Goal: Task Accomplishment & Management: Use online tool/utility

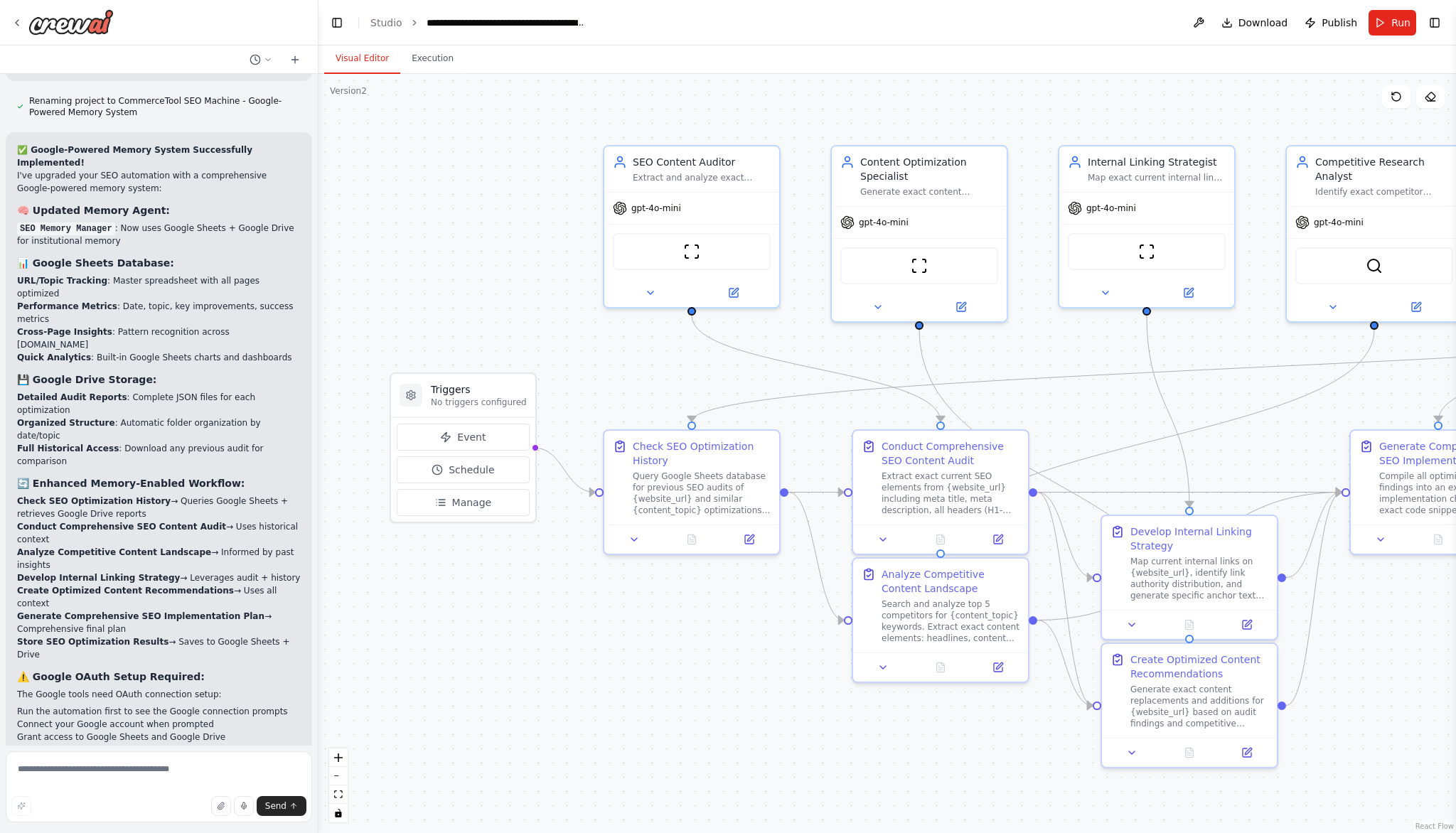
scroll to position [9665, 0]
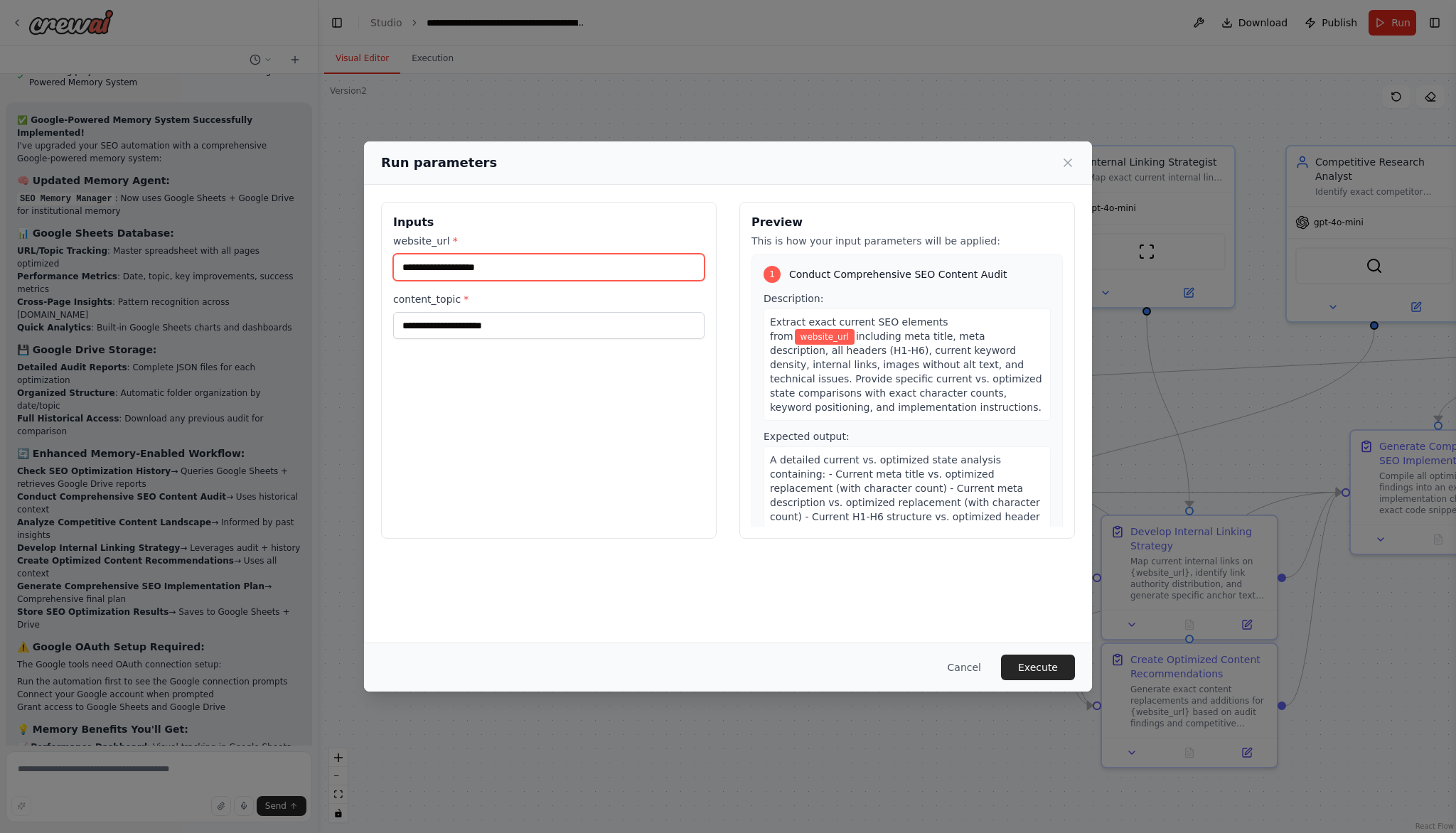
click at [530, 266] on input "website_url *" at bounding box center [548, 266] width 311 height 27
type input "**********"
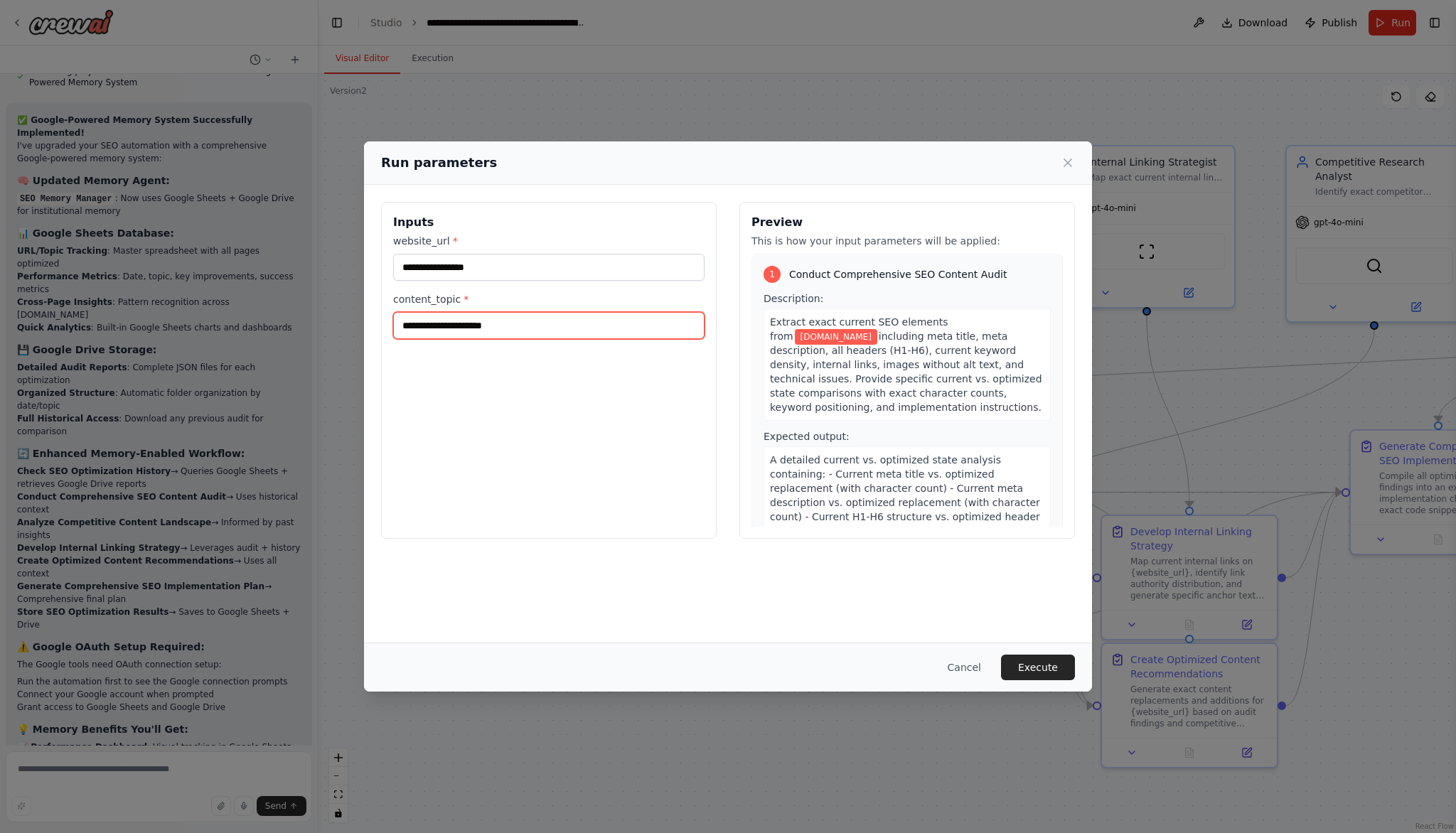
type input "*"
click at [406, 329] on input "**********" at bounding box center [548, 325] width 311 height 27
type input "**********"
click at [1022, 651] on div "Cancel Execute" at bounding box center [727, 667] width 728 height 49
click at [1025, 660] on button "Execute" at bounding box center [1037, 668] width 74 height 26
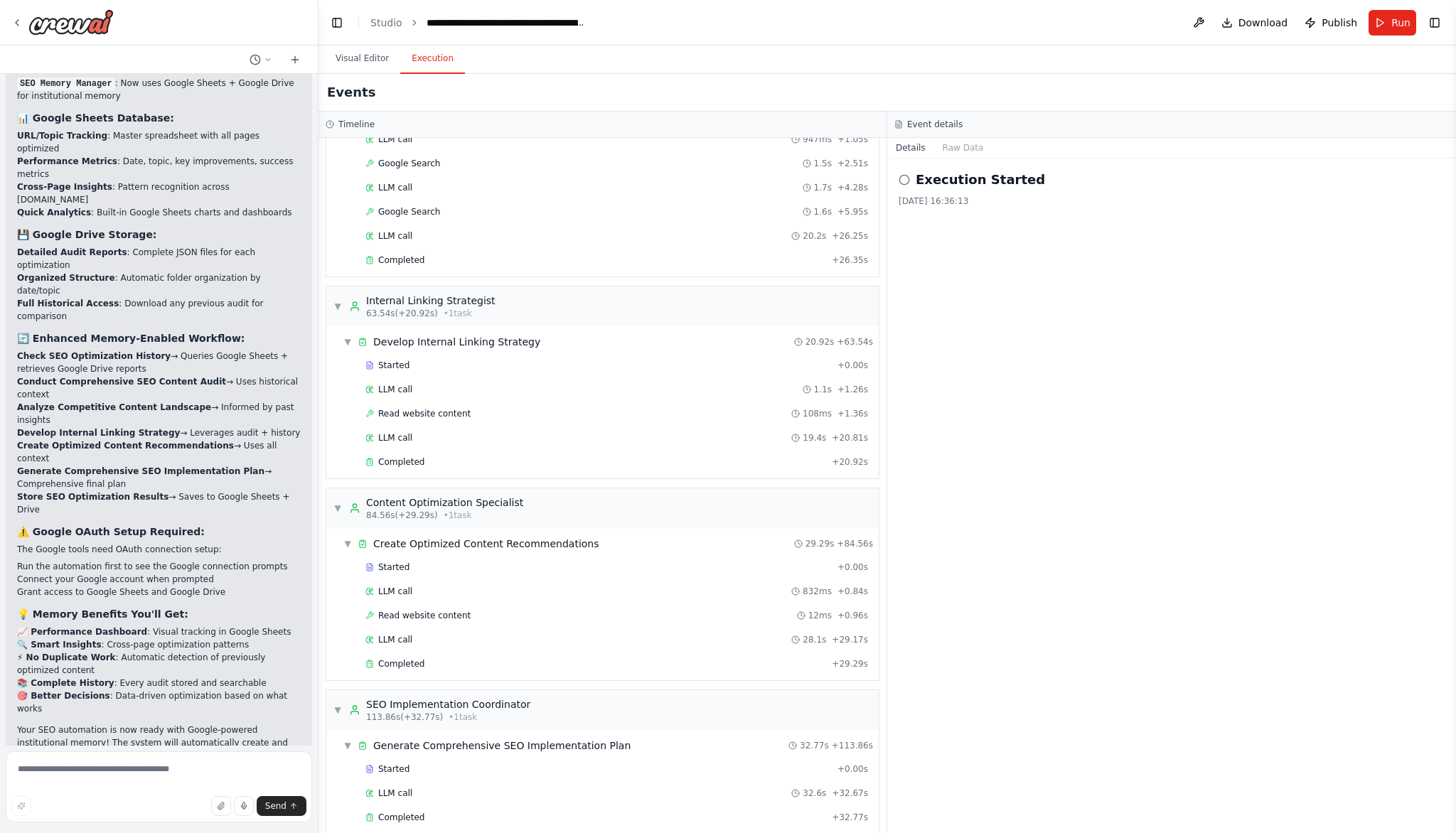
scroll to position [580, 0]
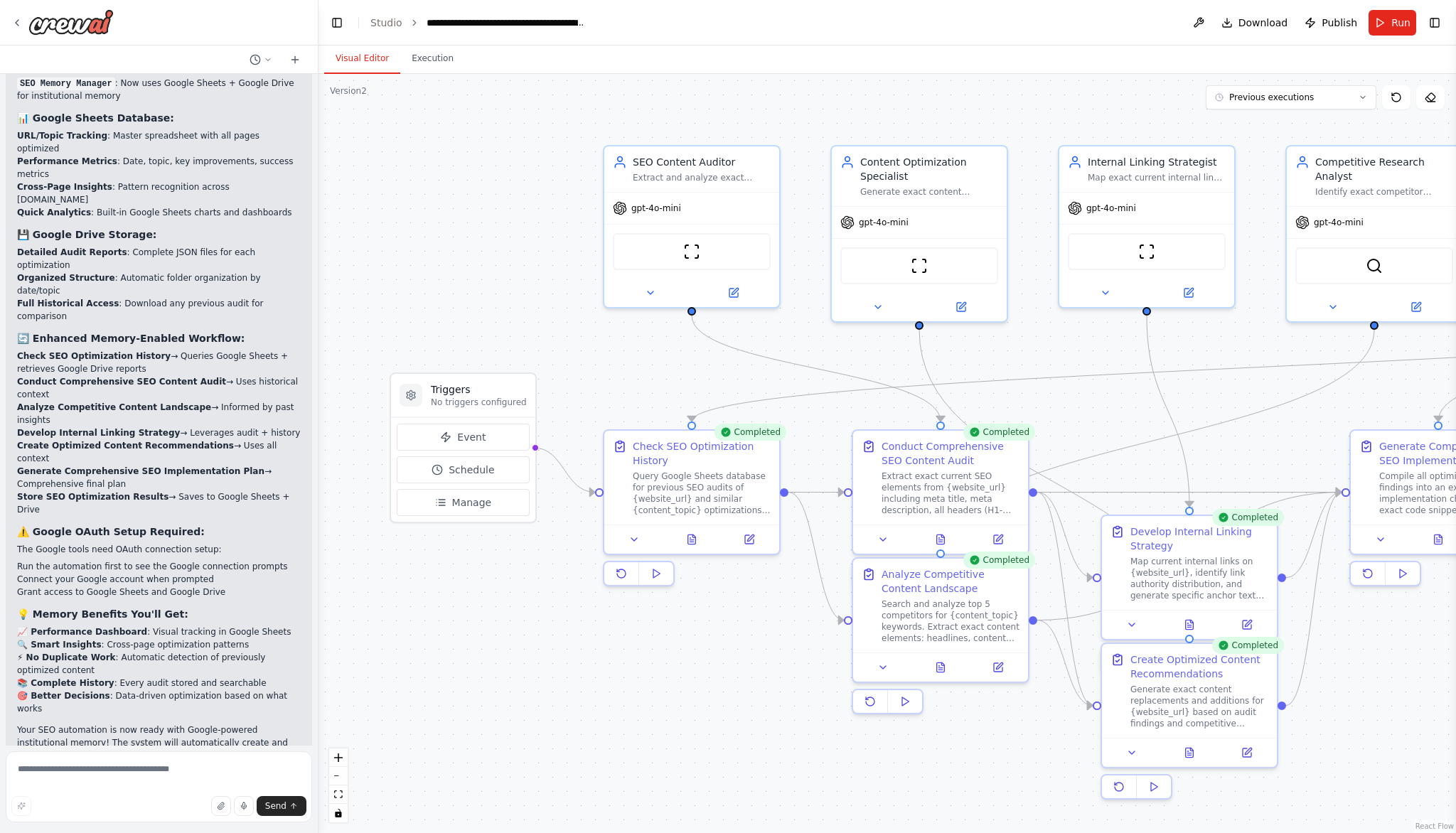
click at [352, 58] on button "Visual Editor" at bounding box center [362, 59] width 76 height 30
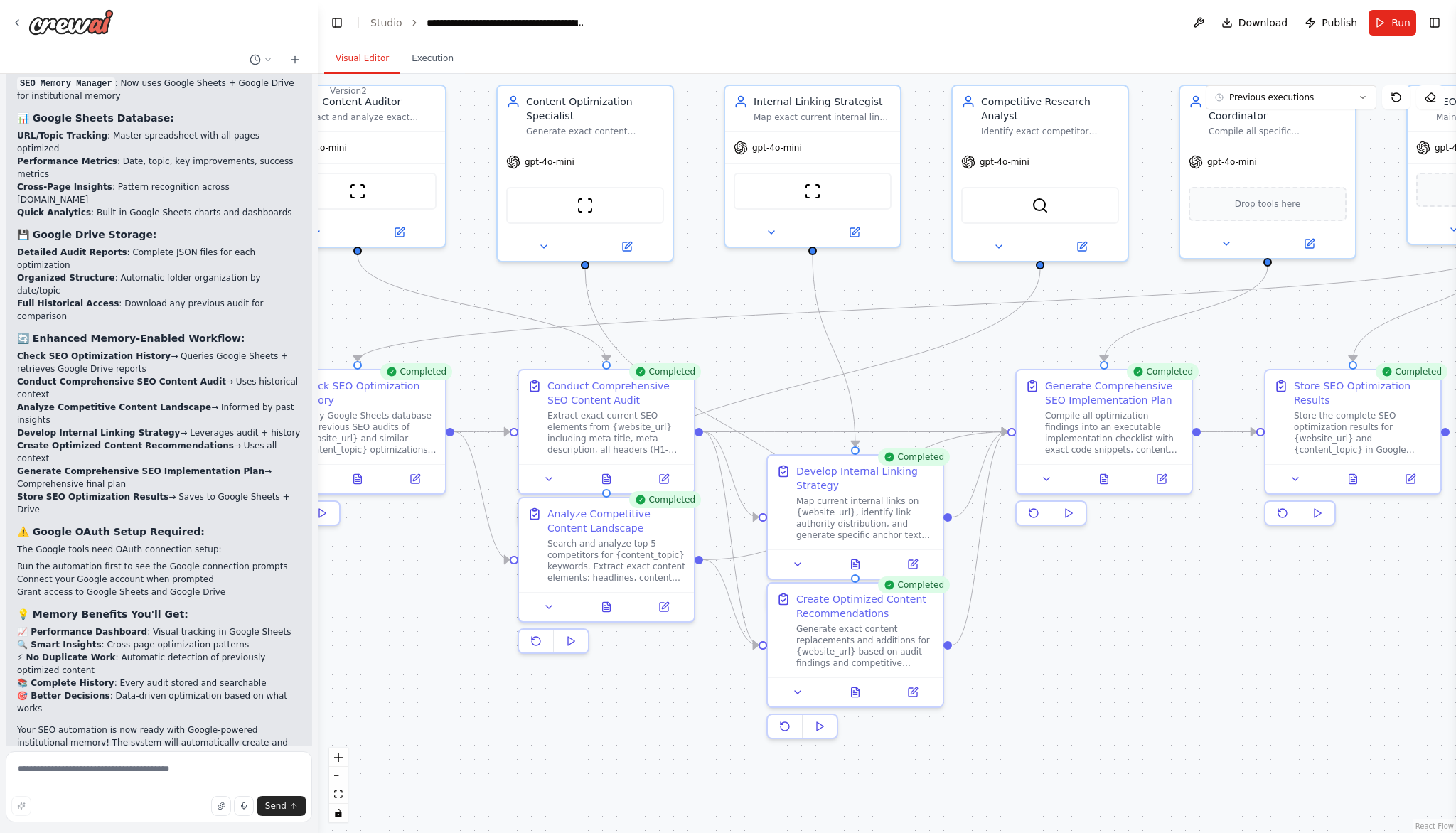
drag, startPoint x: 603, startPoint y: 715, endPoint x: 266, endPoint y: 672, distance: 339.7
click at [266, 672] on div "I want an advanced SEO/AEO optimized automation process for refreshing our cont…" at bounding box center [728, 416] width 1456 height 833
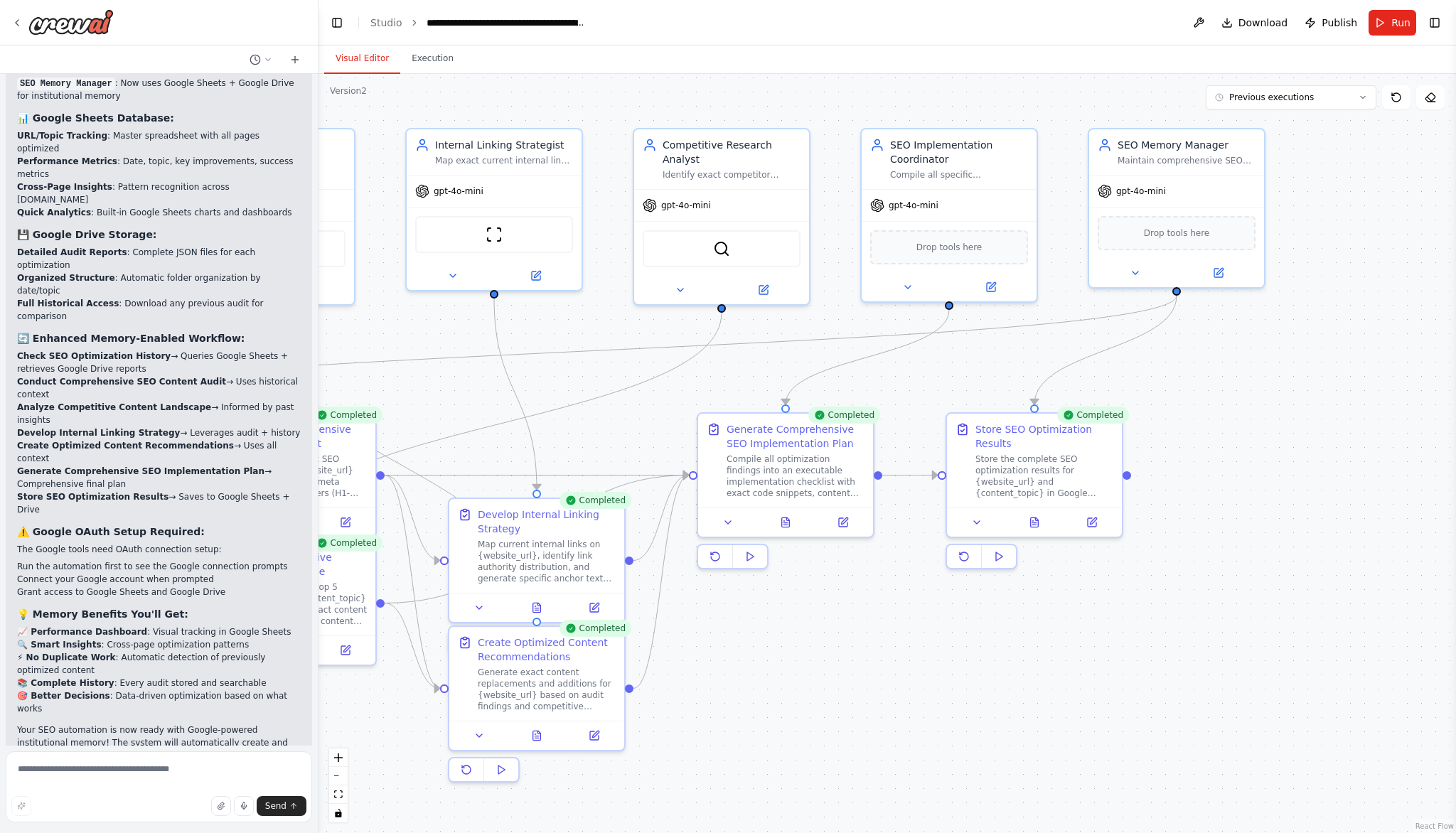
drag, startPoint x: 1239, startPoint y: 620, endPoint x: 924, endPoint y: 647, distance: 316.2
click at [924, 647] on div ".deletable-edge-delete-btn { width: 20px; height: 20px; border: 0px solid #ffff…" at bounding box center [887, 454] width 1137 height 760
click at [1038, 522] on icon at bounding box center [1034, 520] width 11 height 11
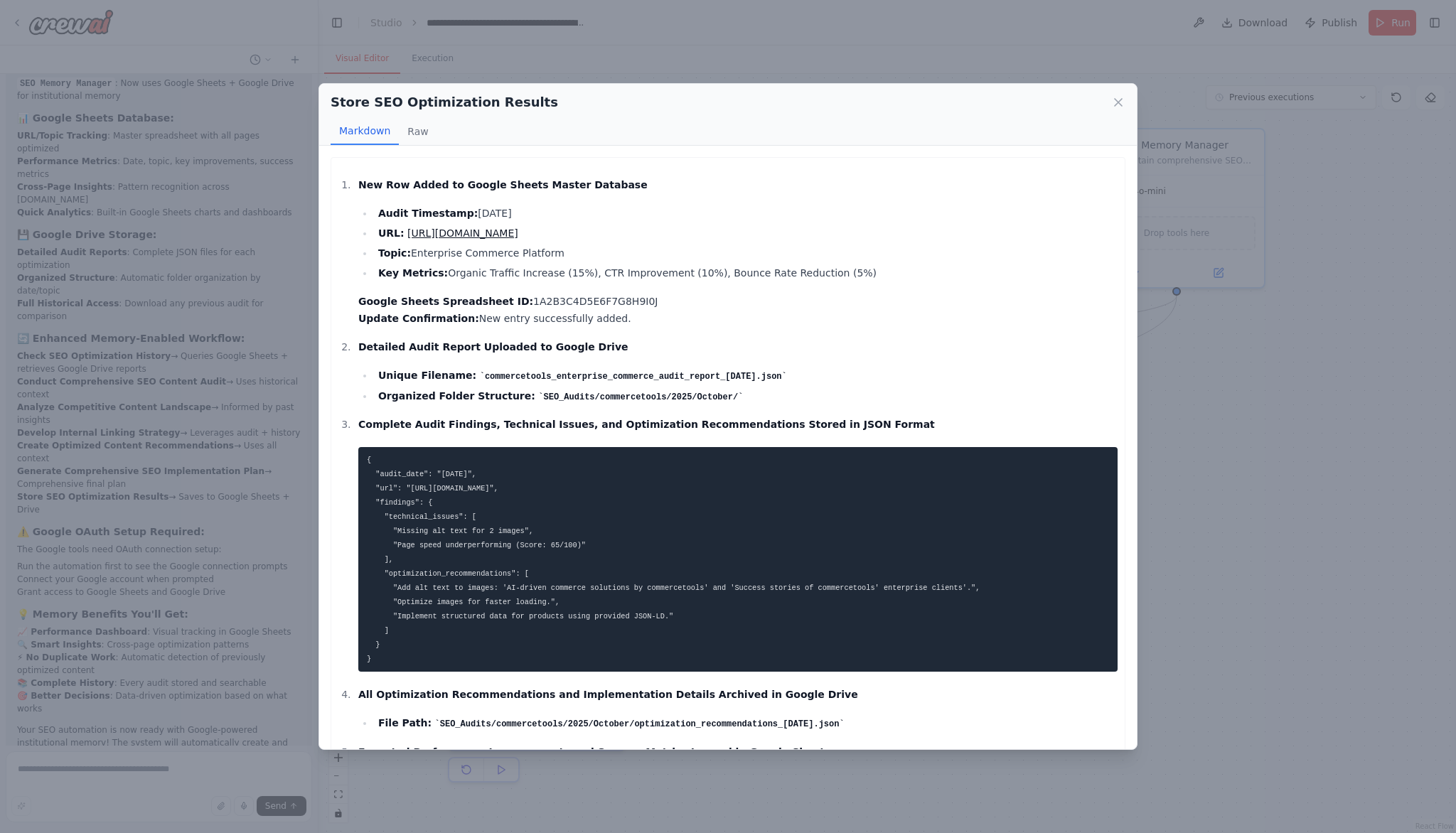
drag, startPoint x: 511, startPoint y: 301, endPoint x: 646, endPoint y: 299, distance: 135.0
click at [646, 299] on p "Google Sheets Spreadsheet ID: 1A2B3C4D5E6F7G8H9I0J Update Confirmation: New ent…" at bounding box center [737, 310] width 759 height 34
copy p "1A2B3C4D5E6F7G8H9I0J"
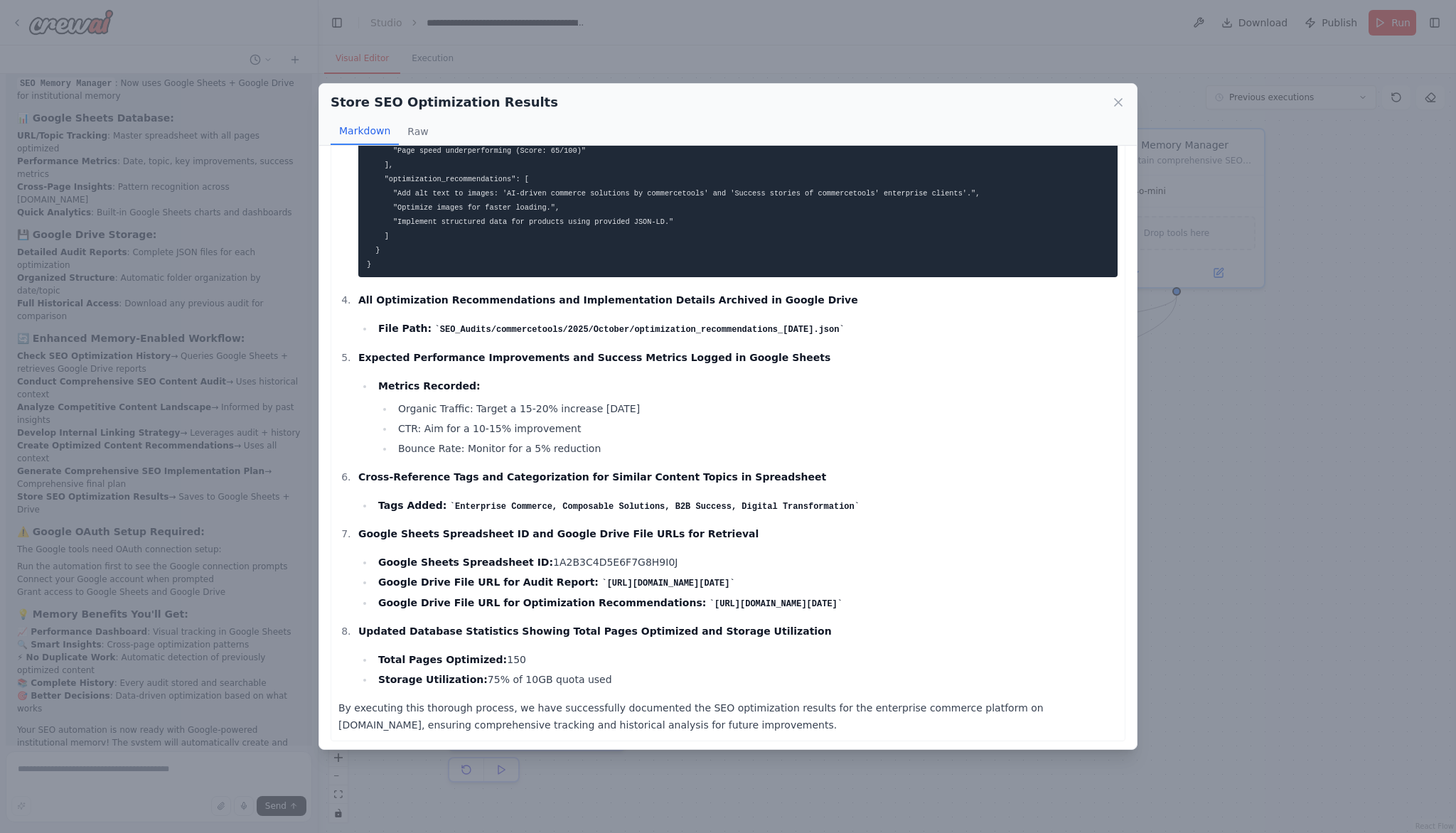
scroll to position [396, 0]
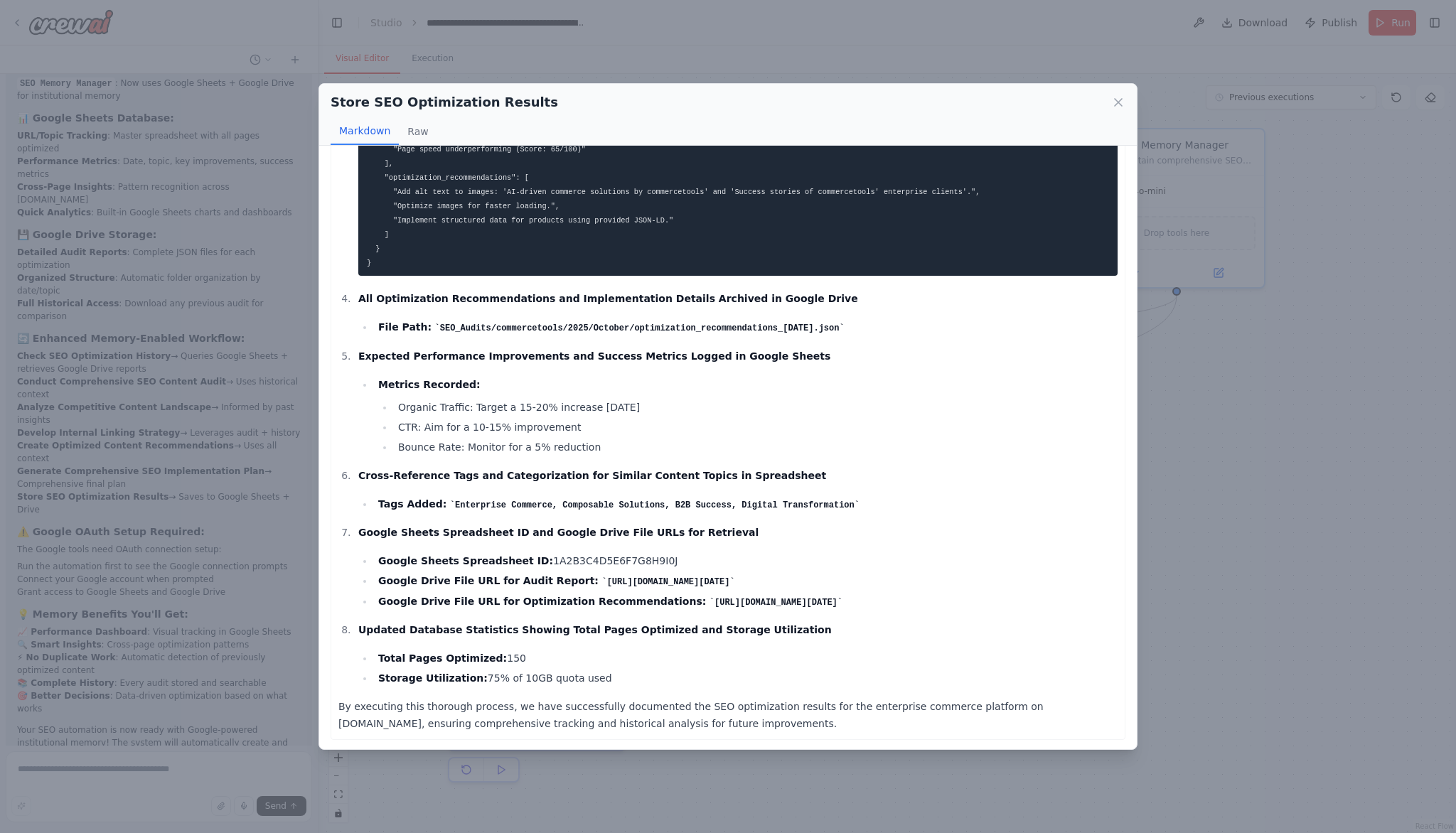
drag, startPoint x: 572, startPoint y: 581, endPoint x: 1053, endPoint y: 584, distance: 481.0
click at [734, 584] on code "https://drive.google.com/file/d/commercetools_enterprise_commerce_audit_report_…" at bounding box center [667, 582] width 133 height 10
copy code "https://drive.google.com/file/d/commercetools_enterprise_commerce_audit_report_…"
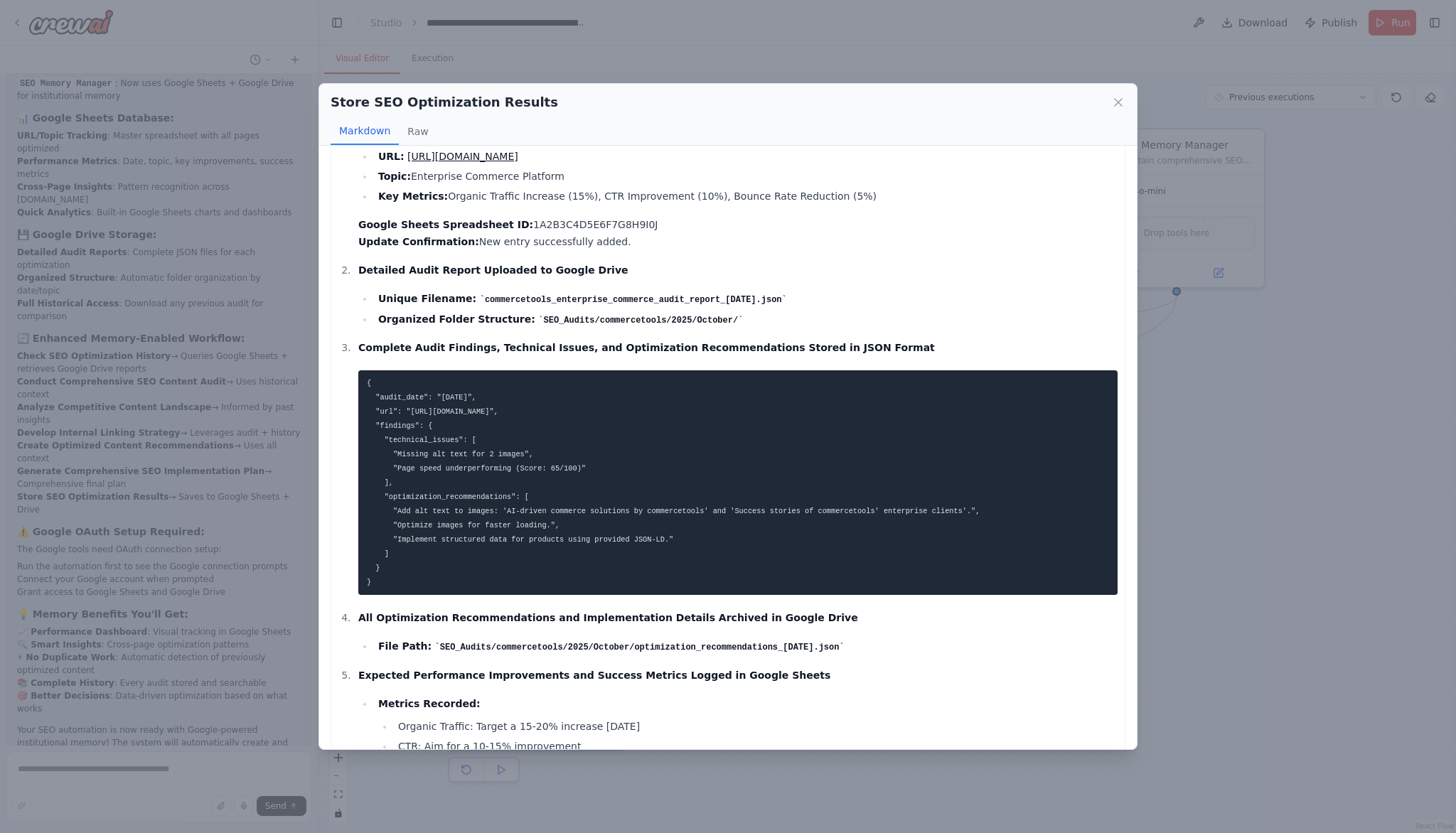
scroll to position [0, 0]
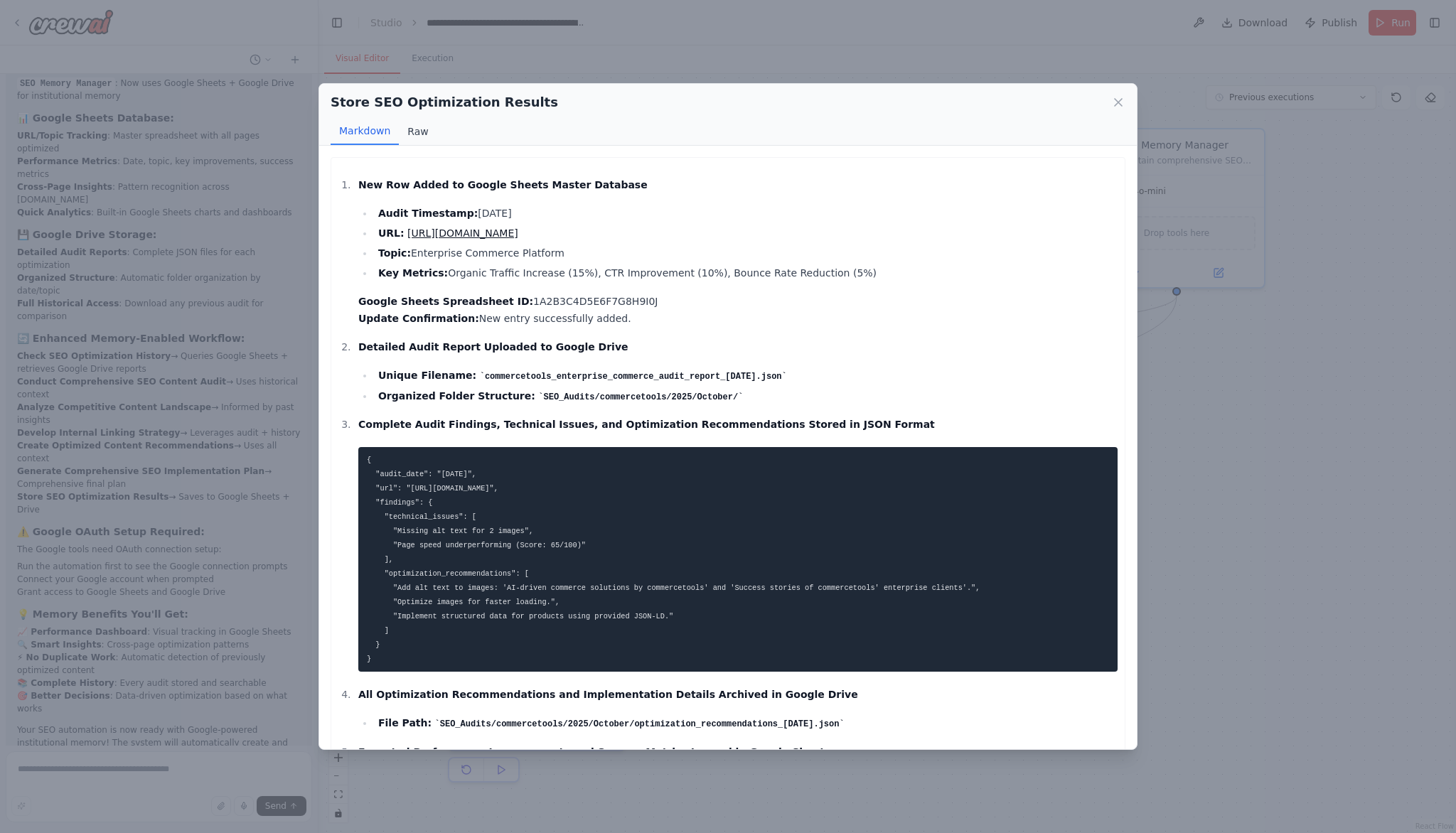
click at [420, 128] on button "Raw" at bounding box center [417, 131] width 38 height 27
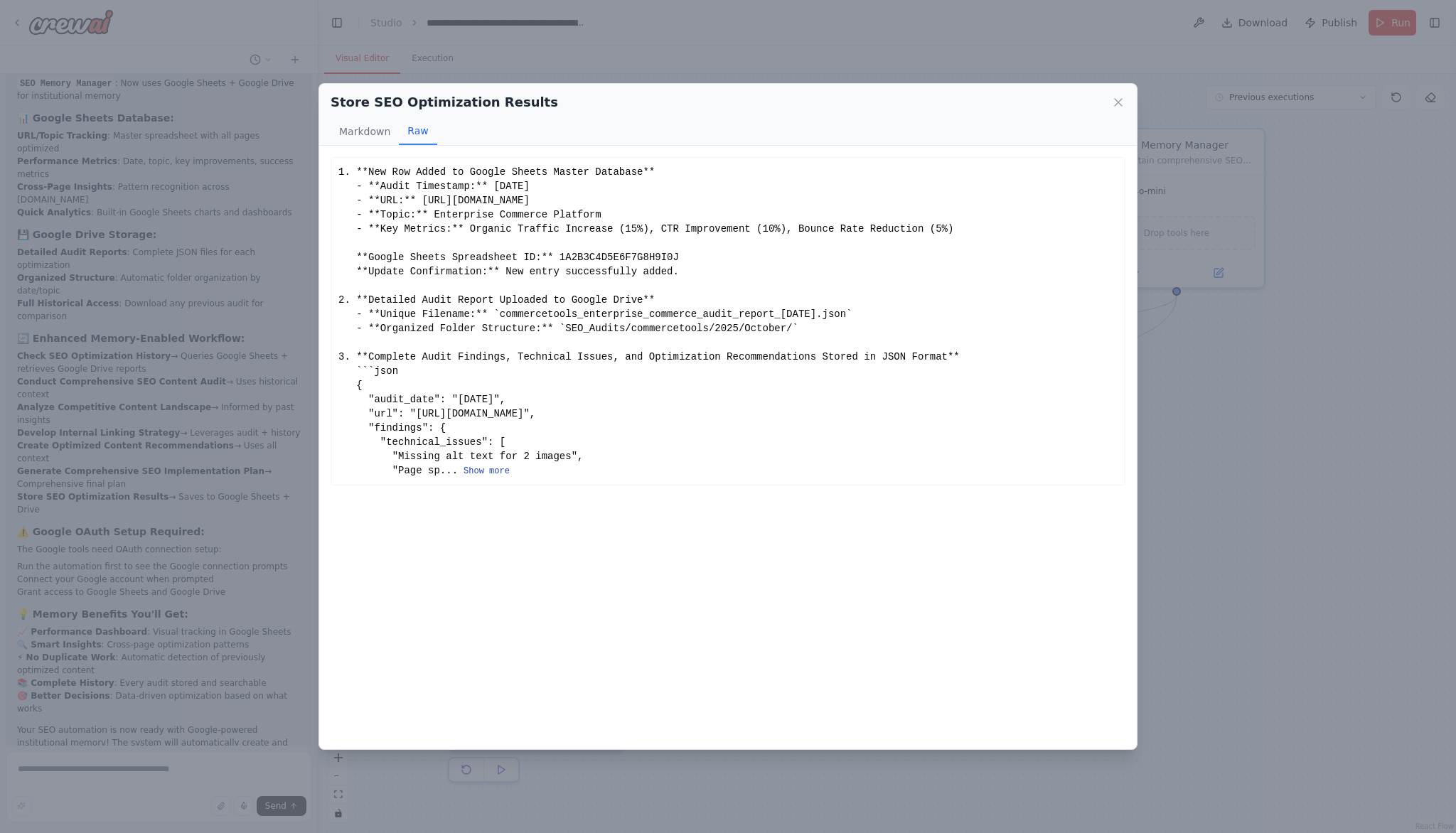
click at [498, 470] on button "Show more" at bounding box center [487, 471] width 46 height 11
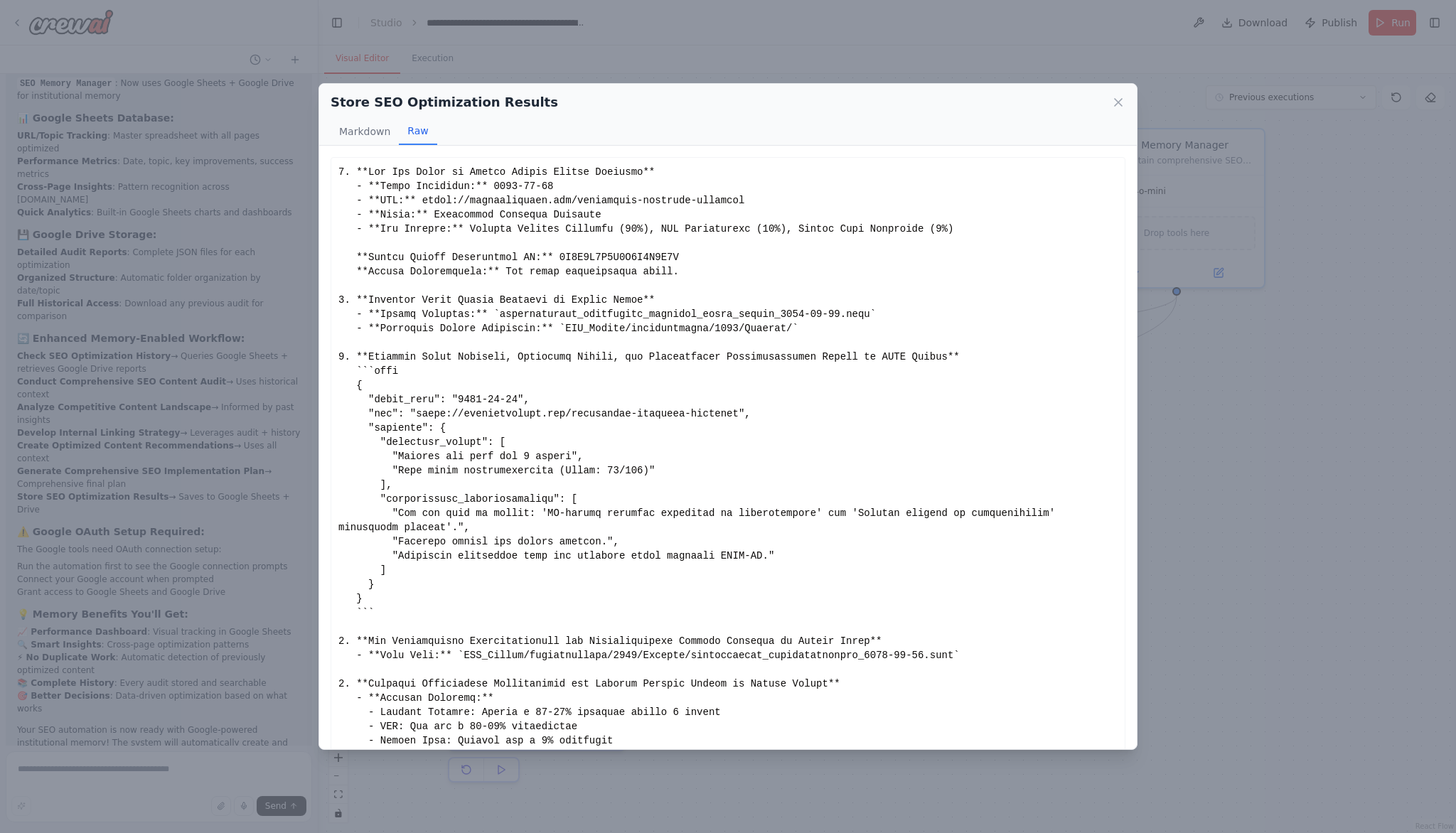
scroll to position [260, 0]
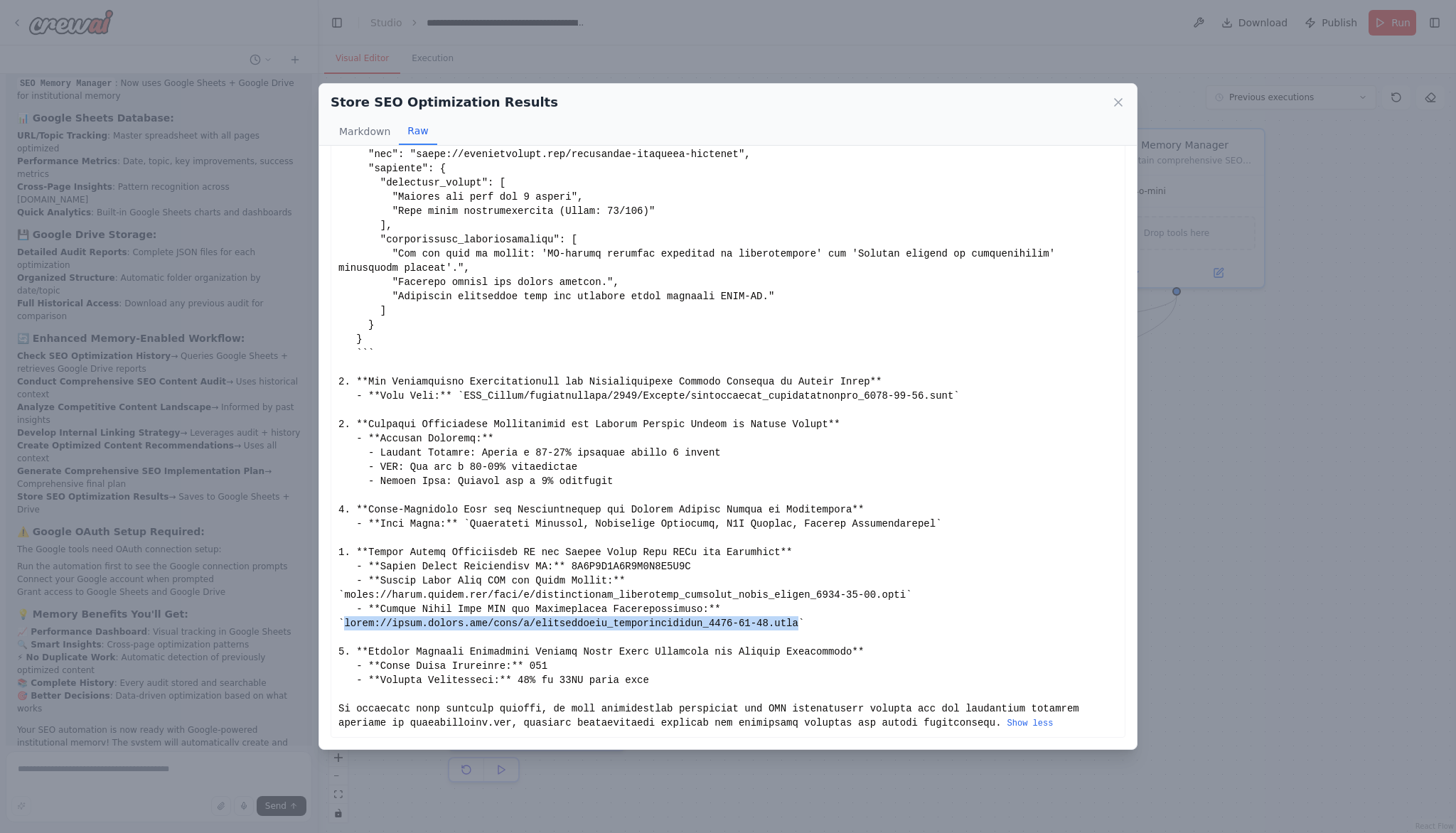
drag, startPoint x: 345, startPoint y: 624, endPoint x: 799, endPoint y: 625, distance: 454.0
click at [799, 625] on div "Show less" at bounding box center [728, 318] width 779 height 825
copy div "https://drive.google.com/file/d/optimization_recommendations_2025-10-04.json"
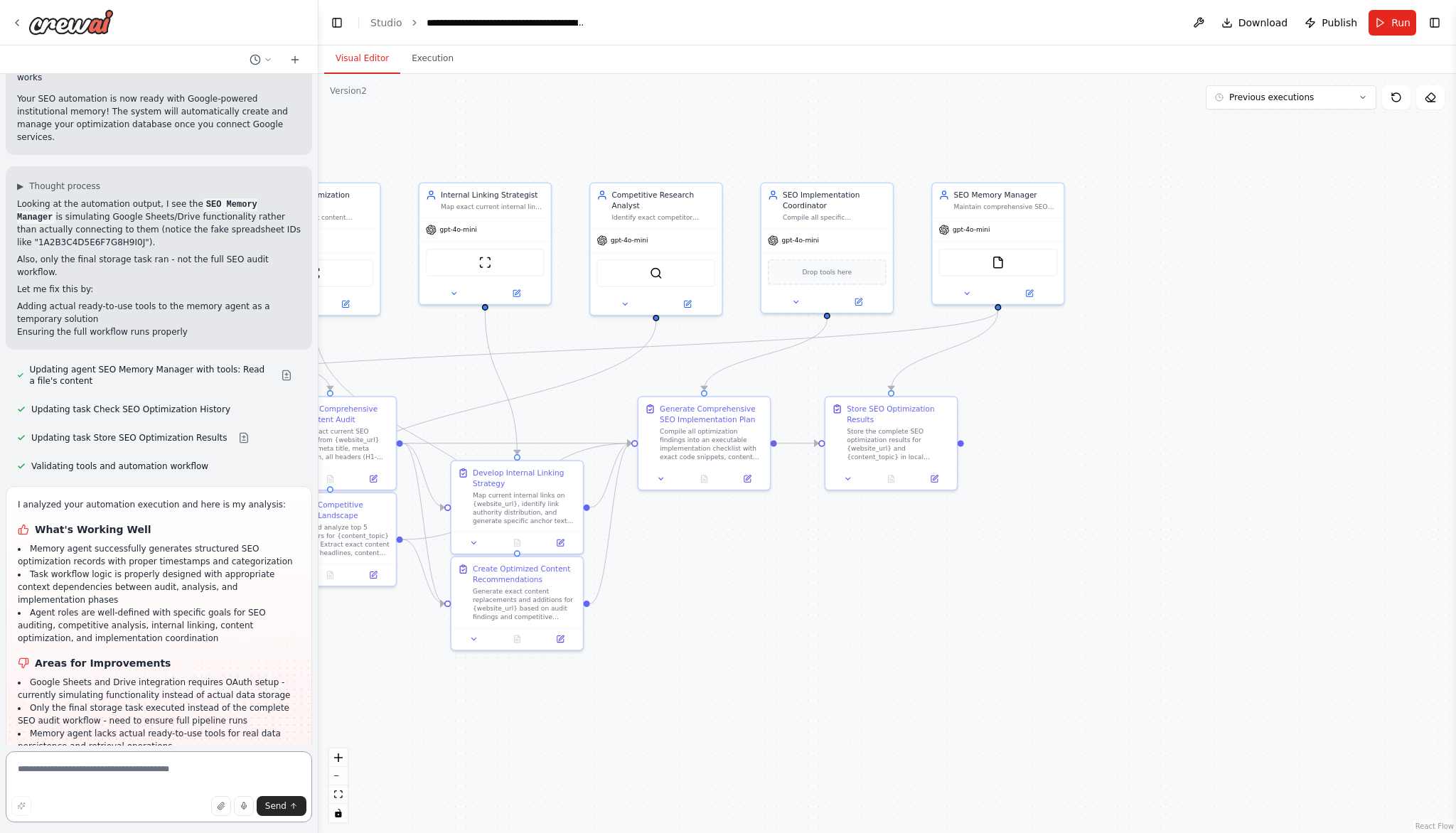
scroll to position [10309, 0]
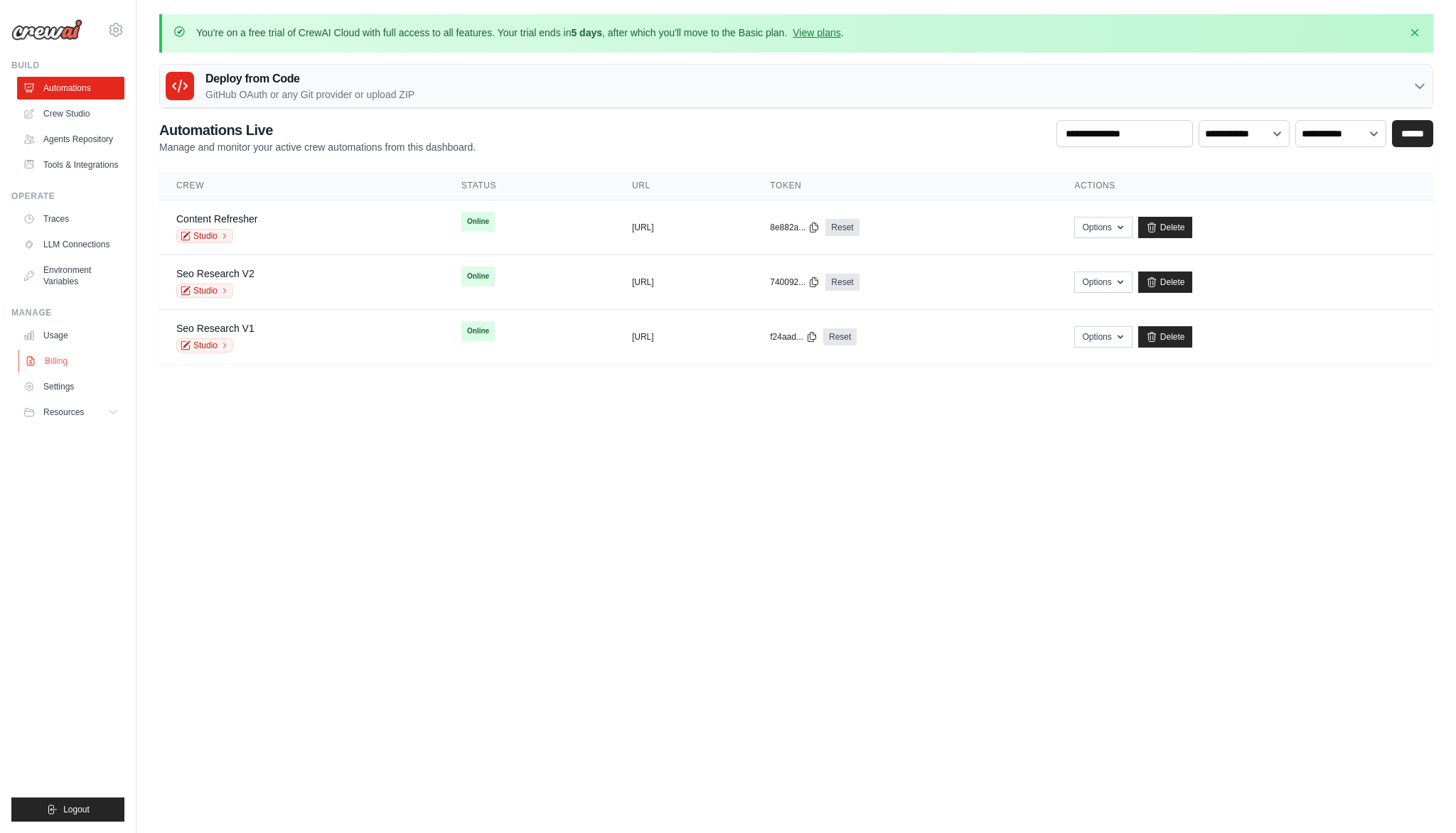
click at [64, 363] on link "Billing" at bounding box center [72, 361] width 107 height 23
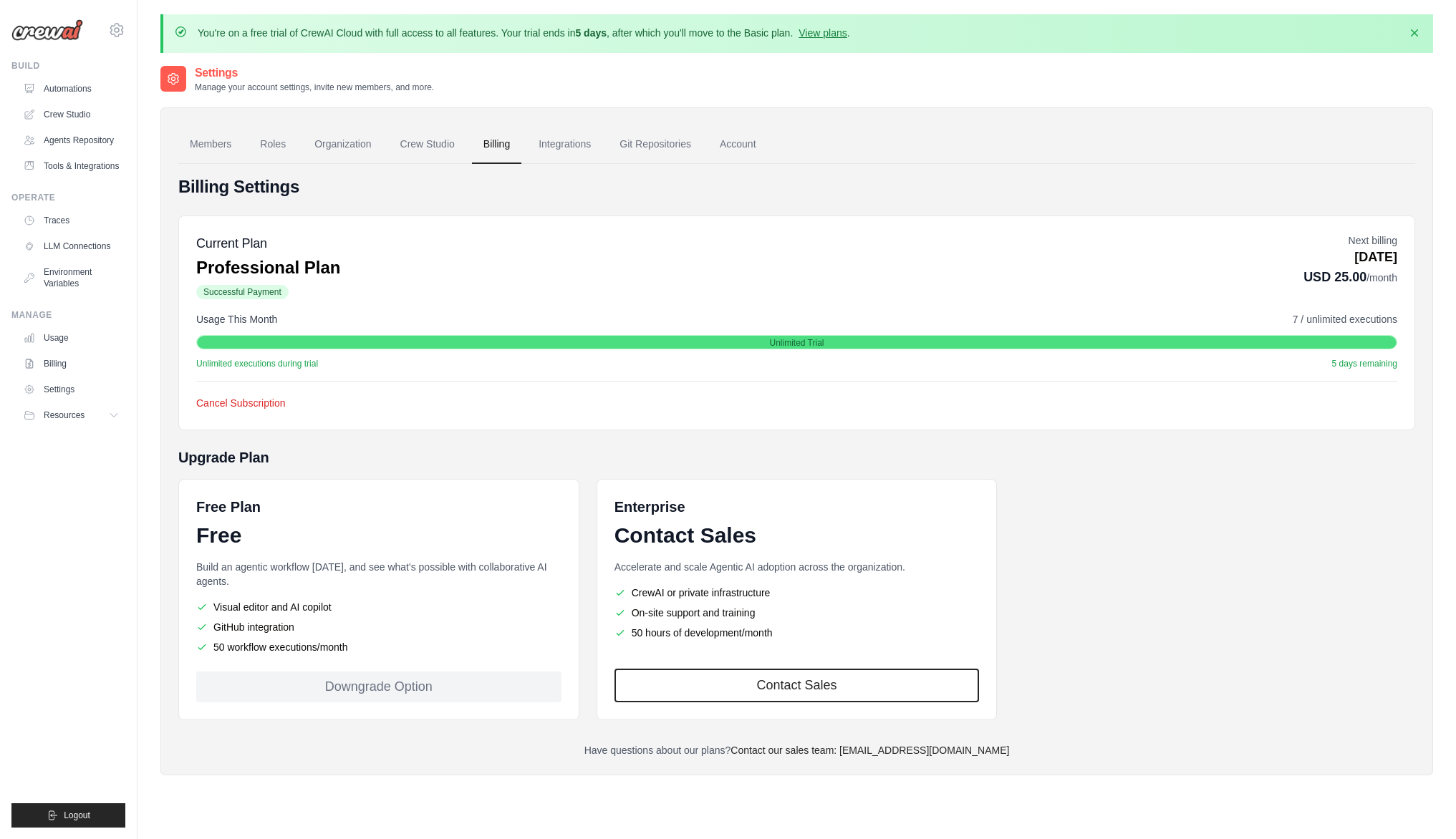
click at [262, 369] on div "Current Plan Professional Plan Successful Payment Next billing Nov 03, 2025 USD…" at bounding box center [796, 323] width 1237 height 215
click at [252, 315] on span "Usage This Month" at bounding box center [236, 319] width 80 height 14
click at [249, 275] on p "Professional Plan" at bounding box center [268, 267] width 144 height 23
click at [1338, 361] on span "5 days remaining" at bounding box center [1364, 364] width 65 height 11
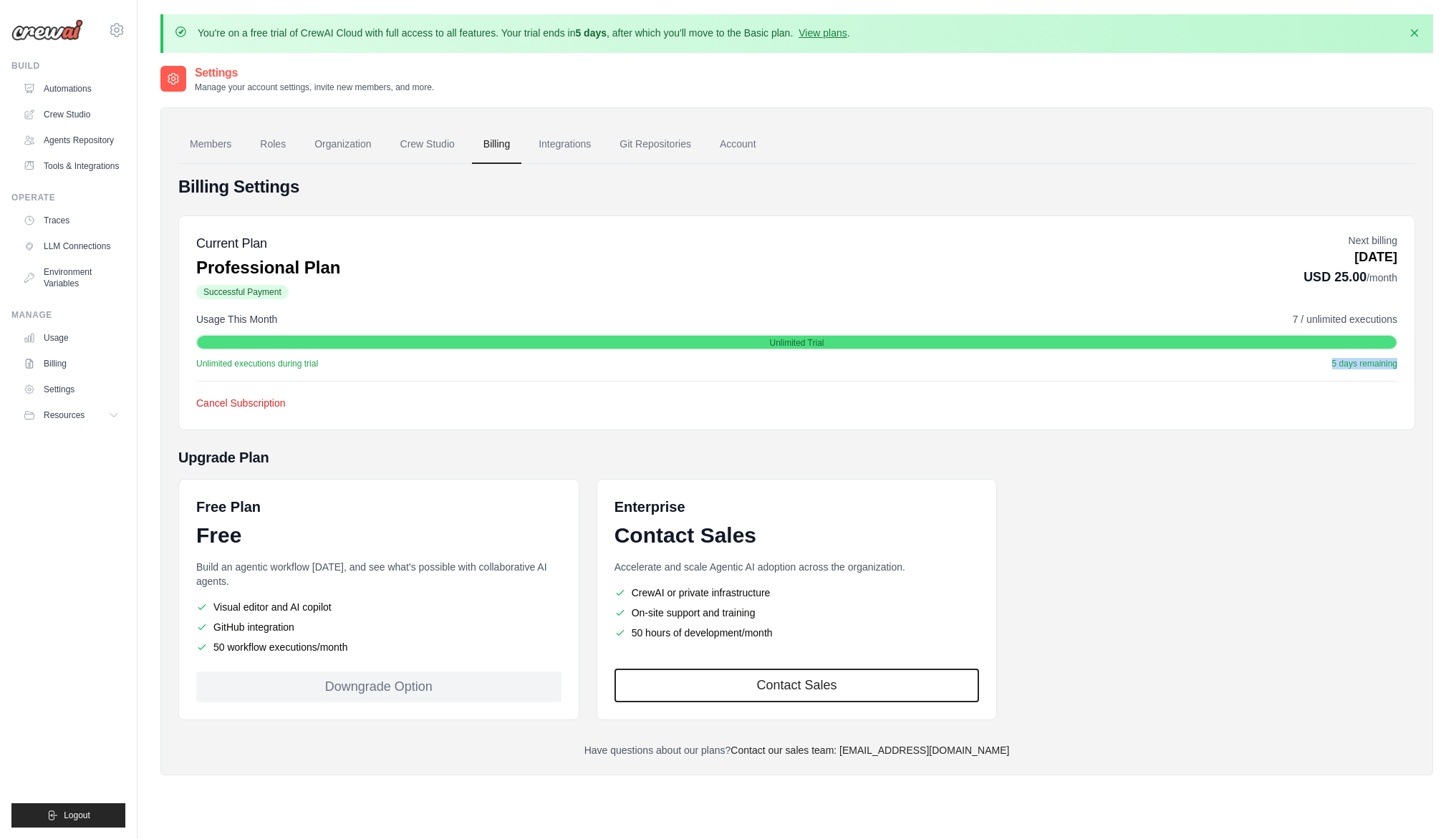
click at [1338, 361] on span "5 days remaining" at bounding box center [1364, 364] width 65 height 11
click at [250, 243] on h5 "Current Plan" at bounding box center [268, 243] width 144 height 20
click at [239, 290] on span "Successful Payment" at bounding box center [242, 291] width 93 height 14
click at [237, 290] on span "Successful Payment" at bounding box center [242, 291] width 93 height 14
click at [362, 367] on div "Unlimited executions during trial 5 days remaining" at bounding box center [796, 364] width 1201 height 11
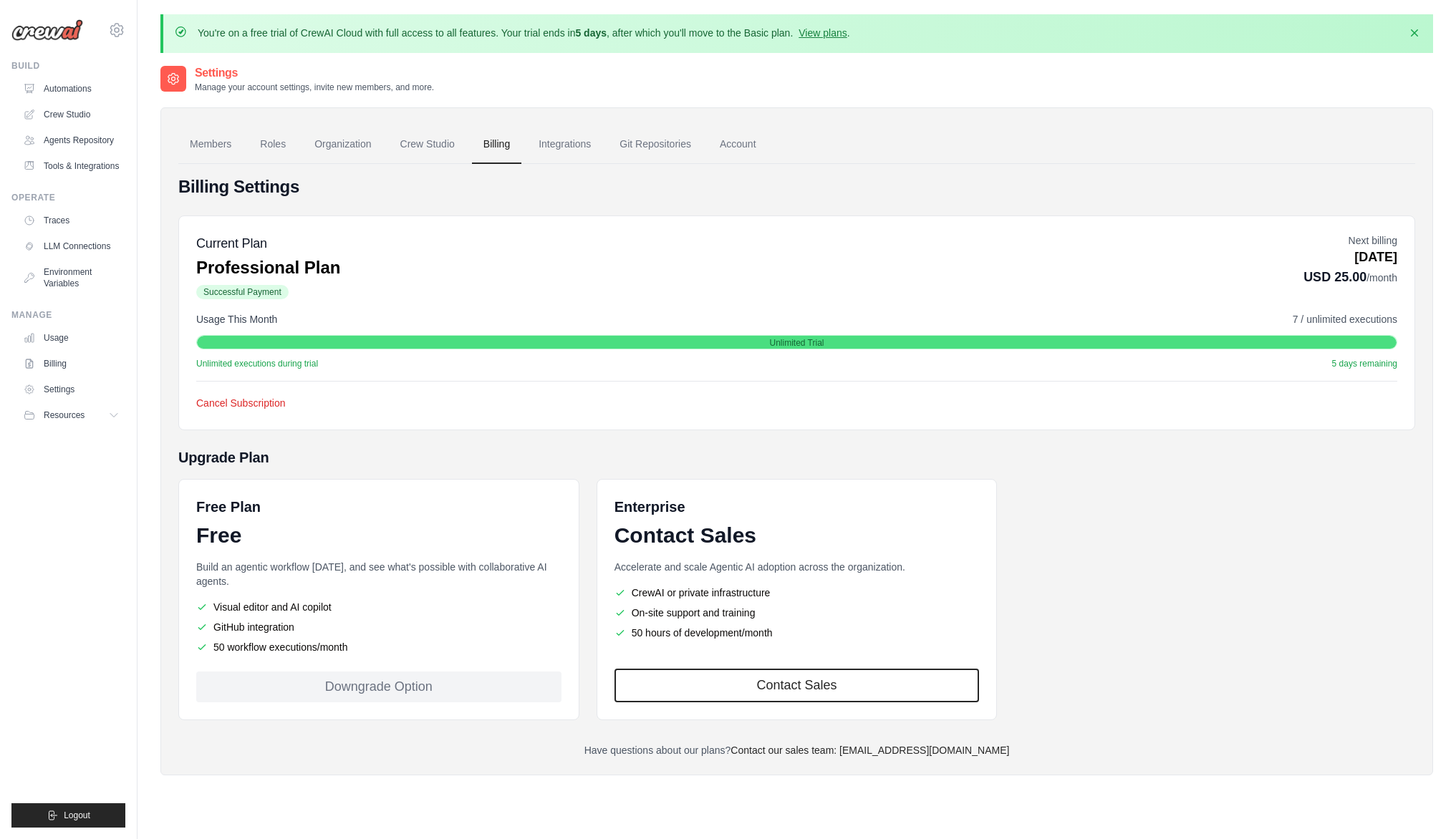
click at [1369, 326] on span "7 / unlimited executions" at bounding box center [1345, 319] width 105 height 14
click at [1376, 249] on p "Nov 03, 2025" at bounding box center [1350, 257] width 93 height 19
click at [1377, 240] on p "Next billing" at bounding box center [1350, 240] width 93 height 14
click at [1366, 363] on span "5 days remaining" at bounding box center [1364, 364] width 65 height 11
click at [58, 389] on link "Settings" at bounding box center [72, 389] width 108 height 23
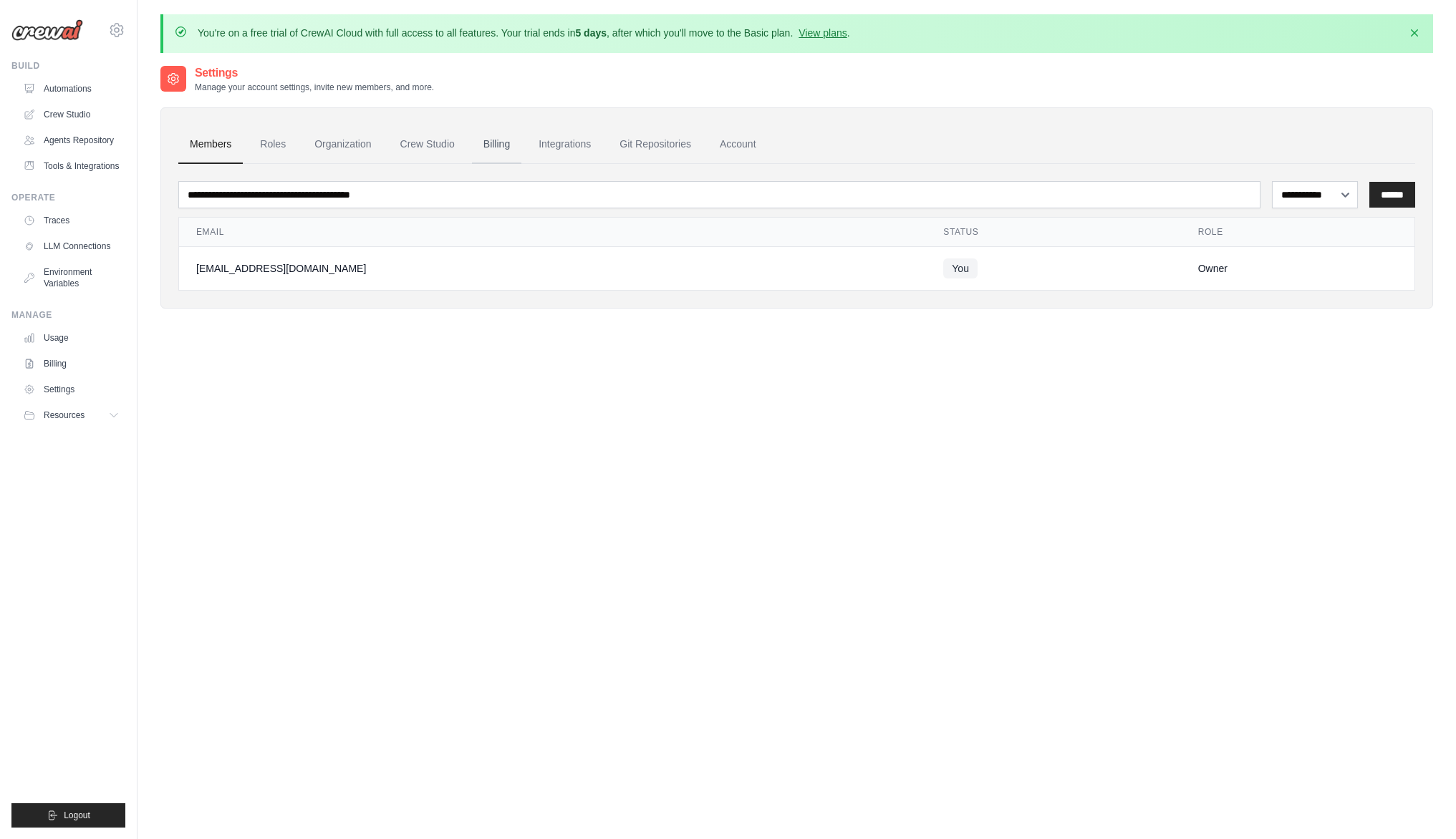
click at [499, 148] on link "Billing" at bounding box center [496, 144] width 49 height 39
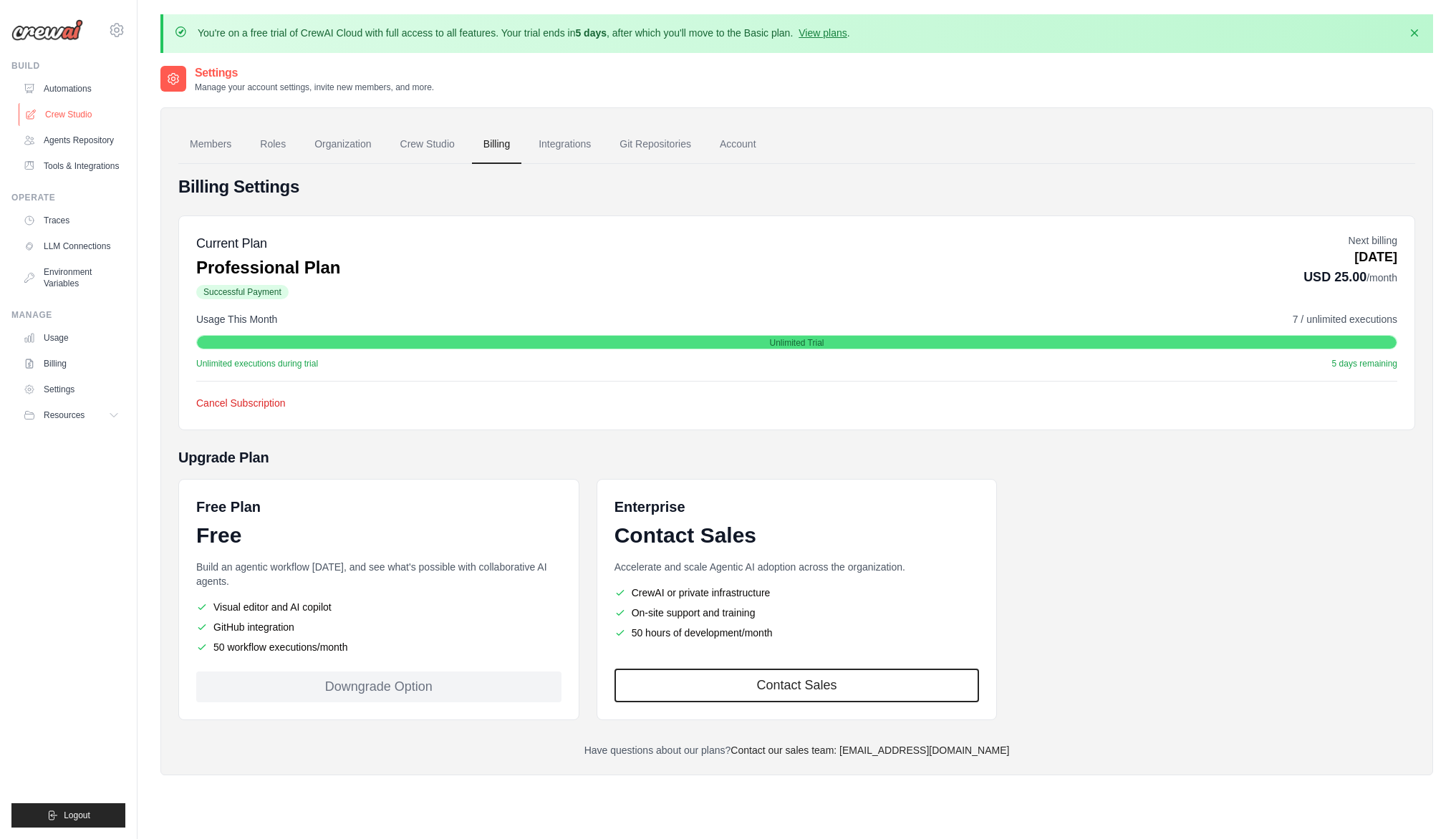
click at [84, 112] on link "Crew Studio" at bounding box center [72, 114] width 108 height 23
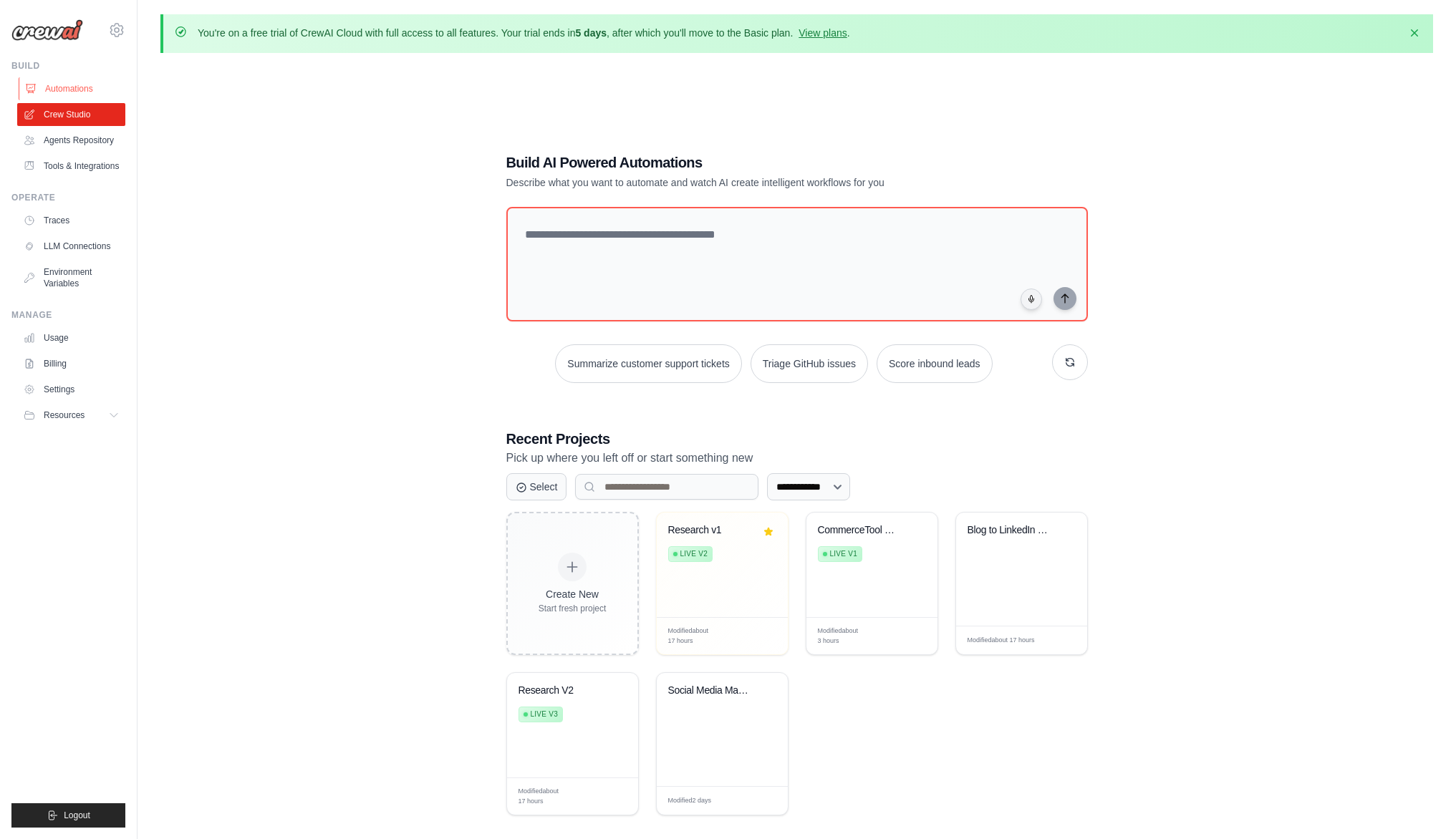
click at [65, 89] on link "Automations" at bounding box center [72, 89] width 108 height 23
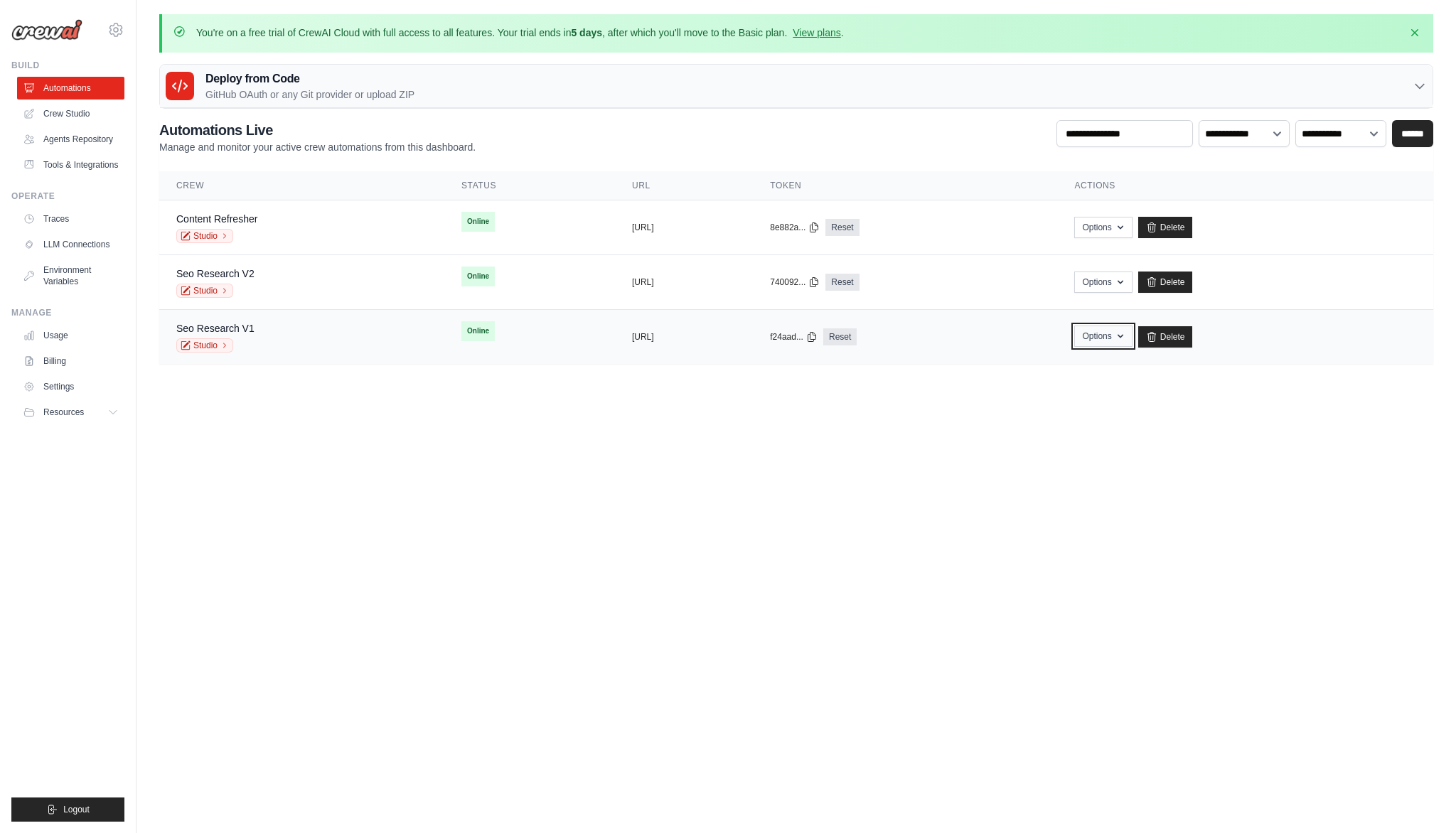
click at [1126, 340] on icon "button" at bounding box center [1120, 336] width 11 height 11
click at [1337, 409] on body "[EMAIL_ADDRESS][DOMAIN_NAME] Settings Build Automations Blog" at bounding box center [728, 416] width 1456 height 833
click at [1193, 334] on link "Delete" at bounding box center [1166, 336] width 55 height 21
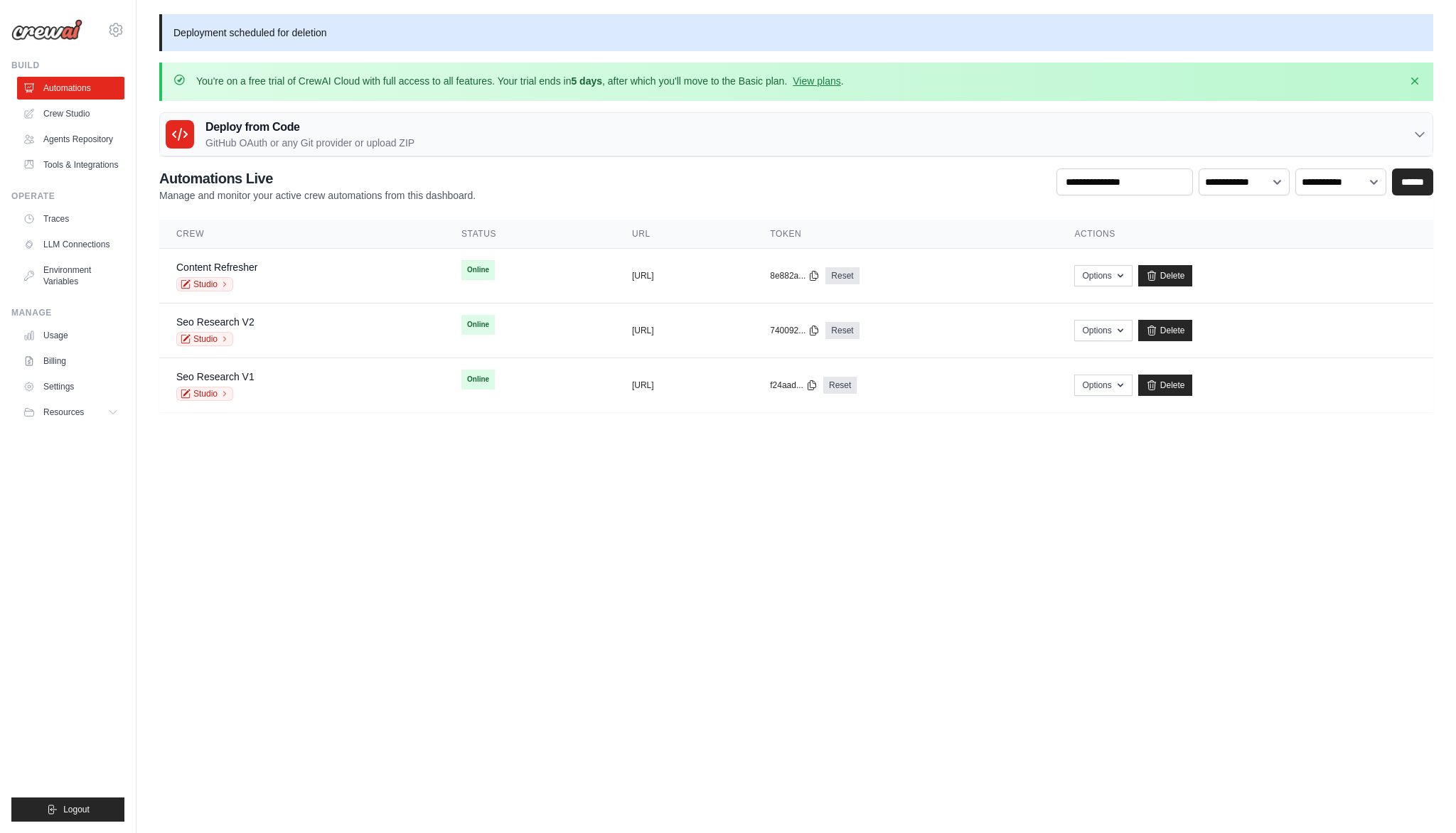
click at [425, 574] on body "[EMAIL_ADDRESS][DOMAIN_NAME] Settings Build Automations Blog" at bounding box center [728, 416] width 1456 height 833
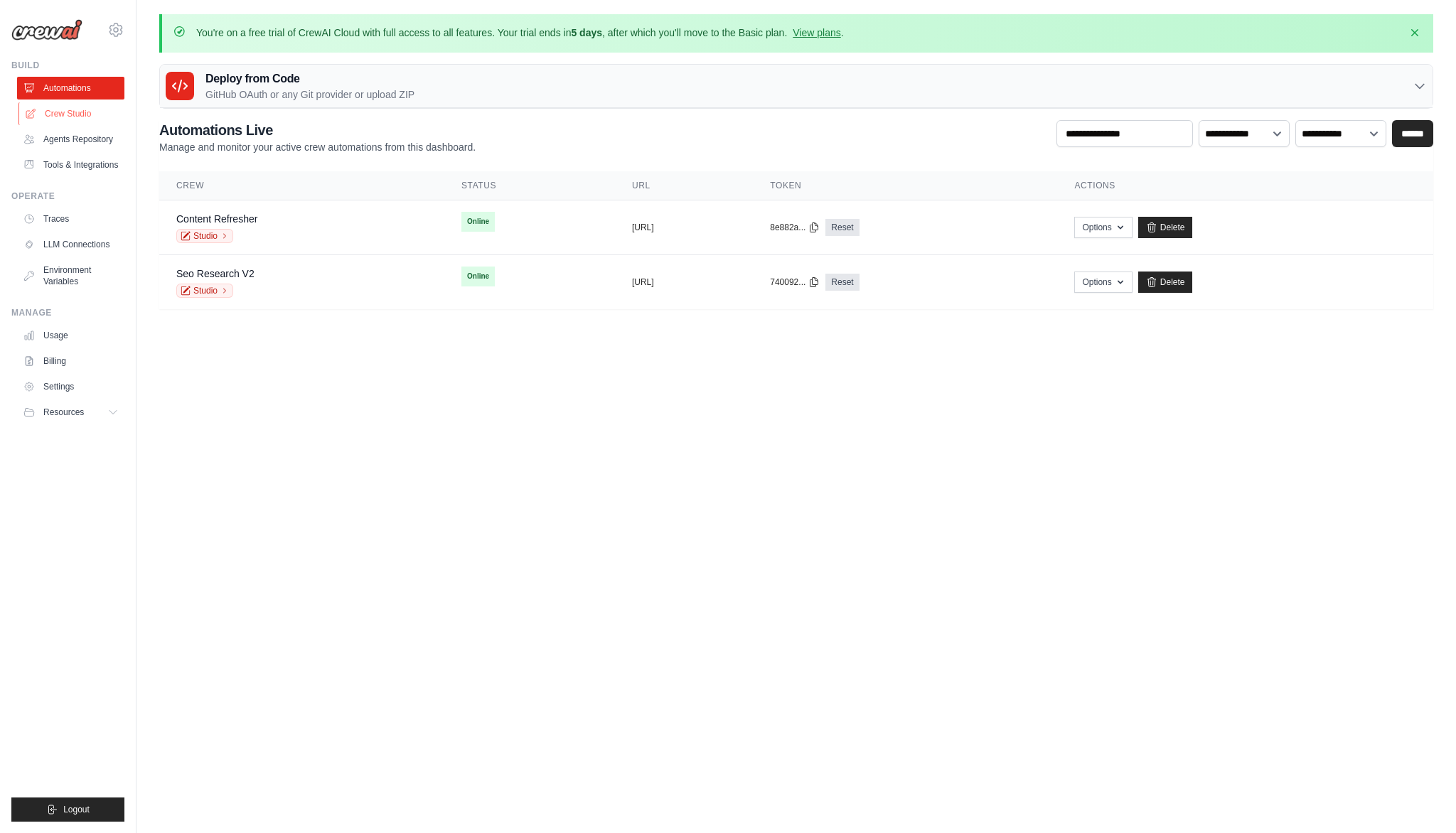
click at [63, 115] on link "Crew Studio" at bounding box center [72, 113] width 107 height 23
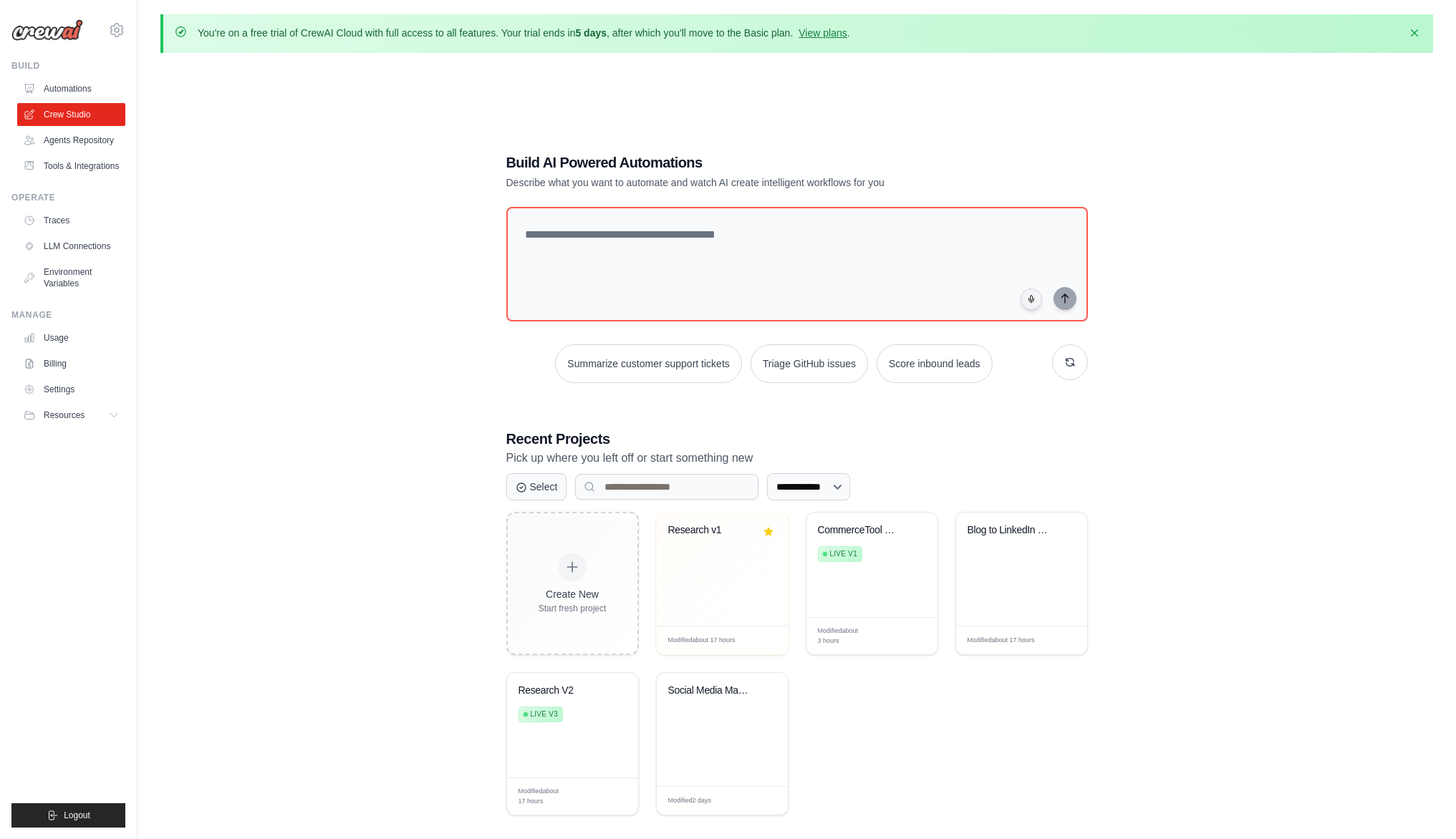
scroll to position [27, 0]
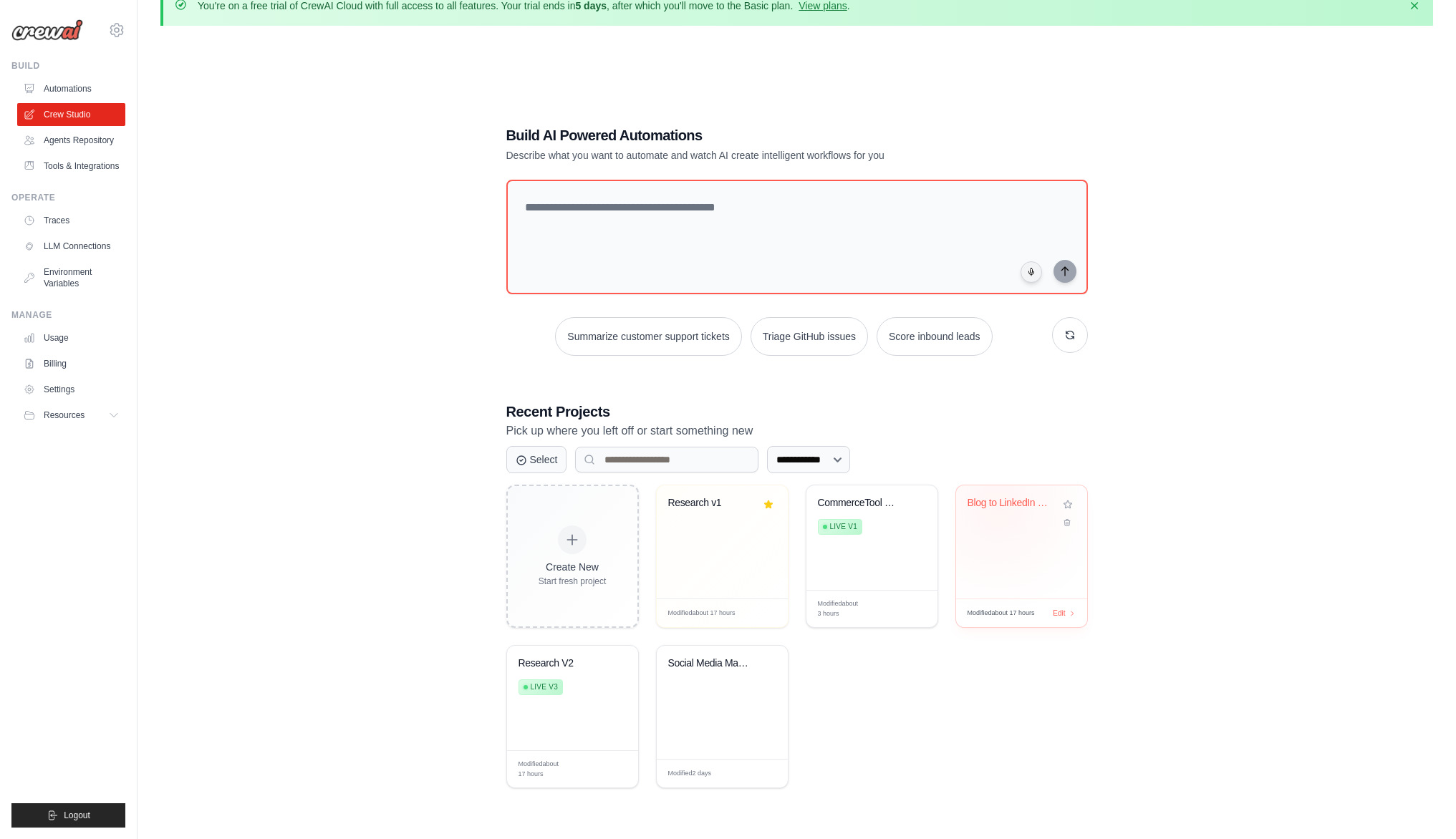
click at [998, 506] on div "Blog to LinkedIn Content Automation" at bounding box center [1011, 503] width 87 height 13
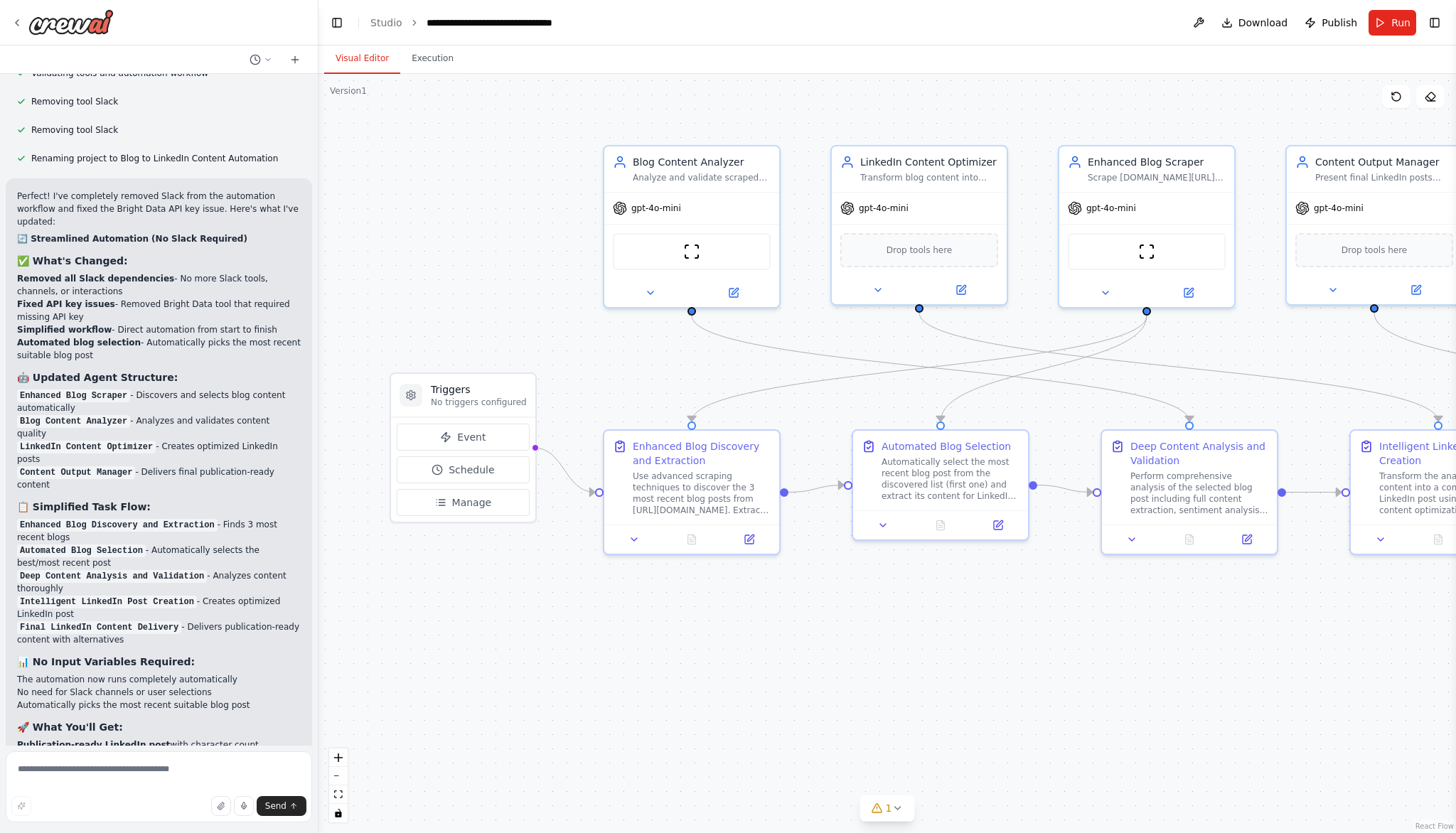
scroll to position [5973, 0]
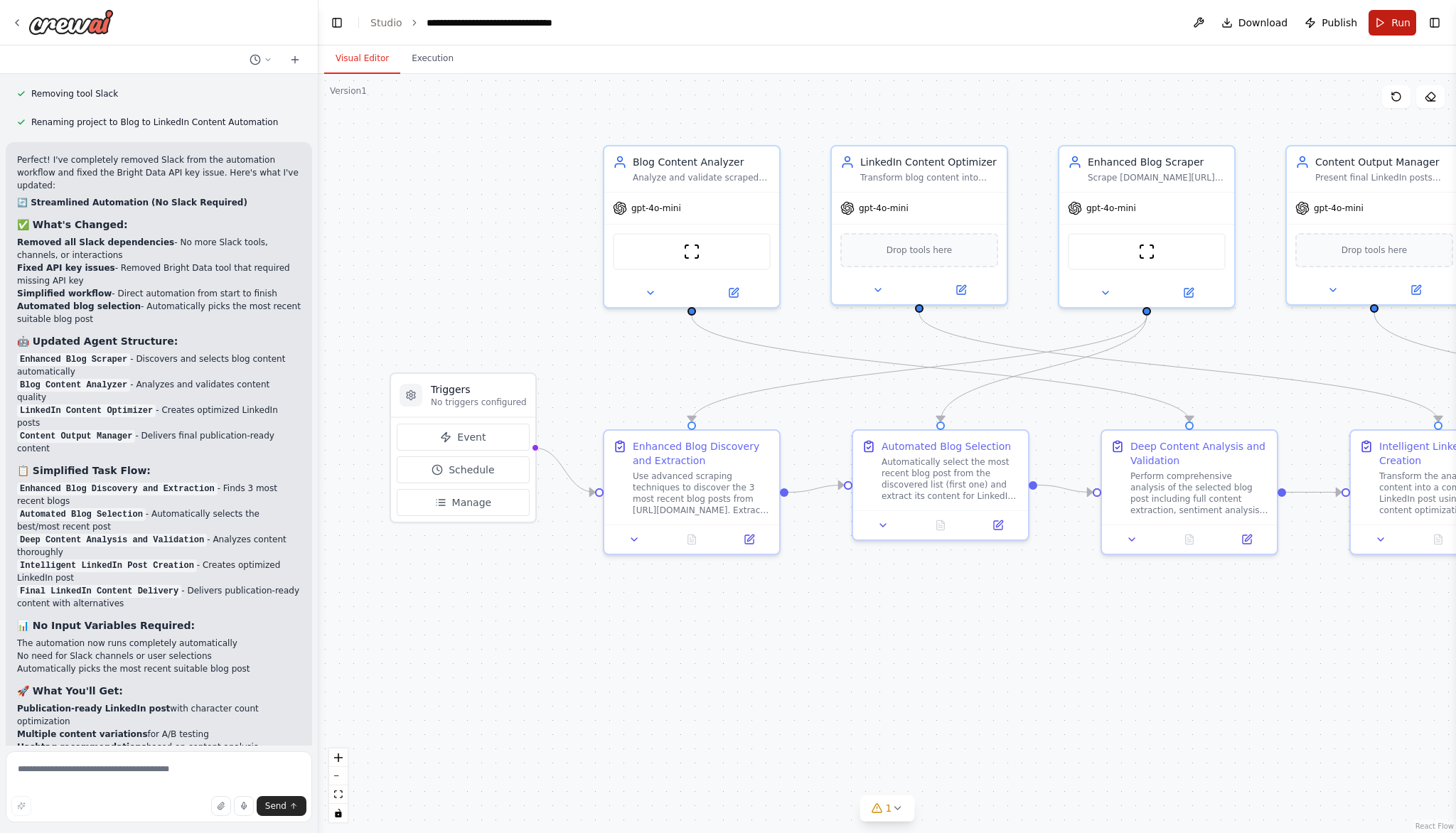
click at [1394, 32] on button "Run" at bounding box center [1392, 23] width 48 height 26
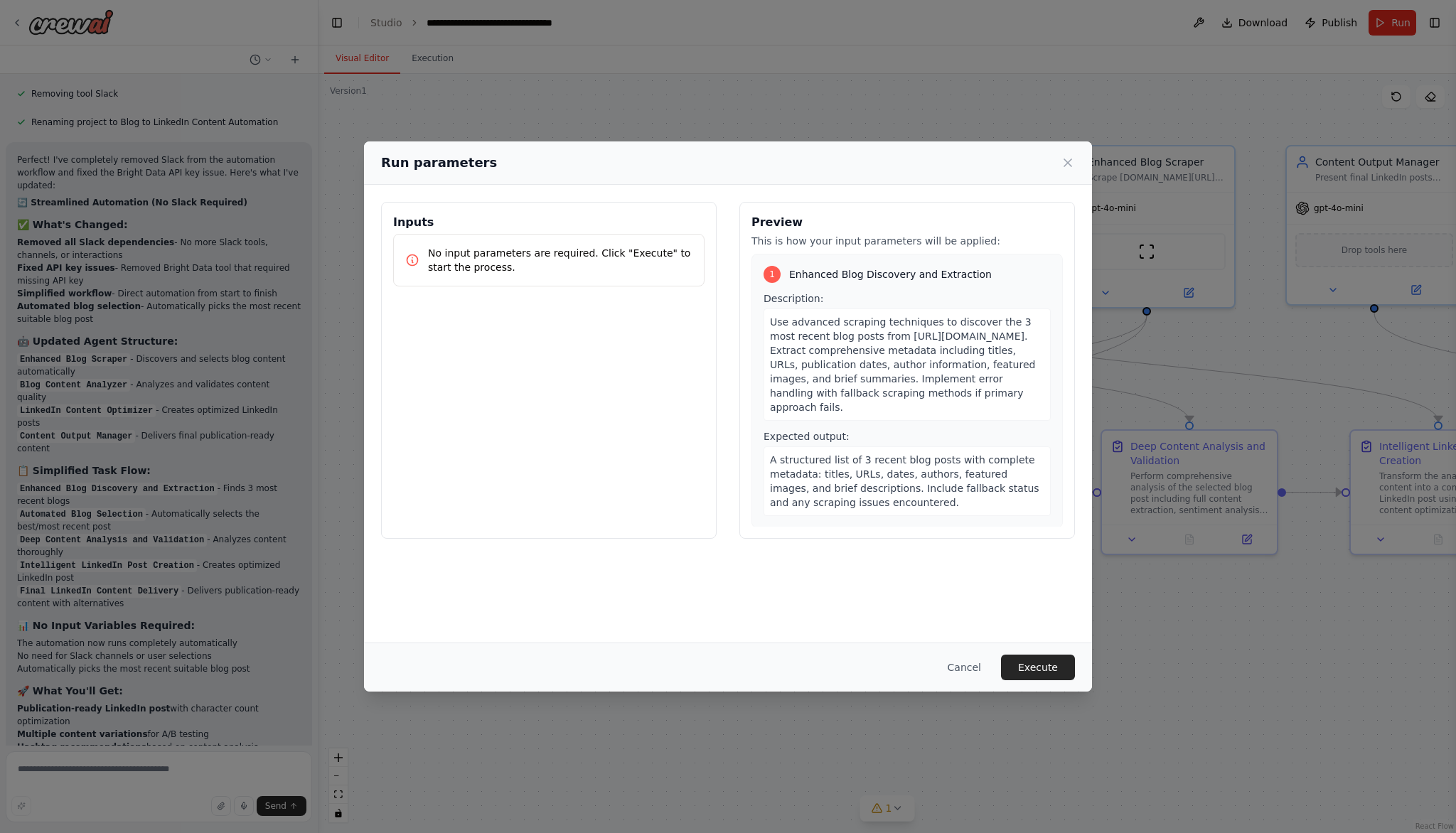
click at [549, 270] on p "No input parameters are required. Click "Execute" to start the process." at bounding box center [560, 260] width 264 height 28
click at [1030, 672] on button "Execute" at bounding box center [1037, 668] width 74 height 26
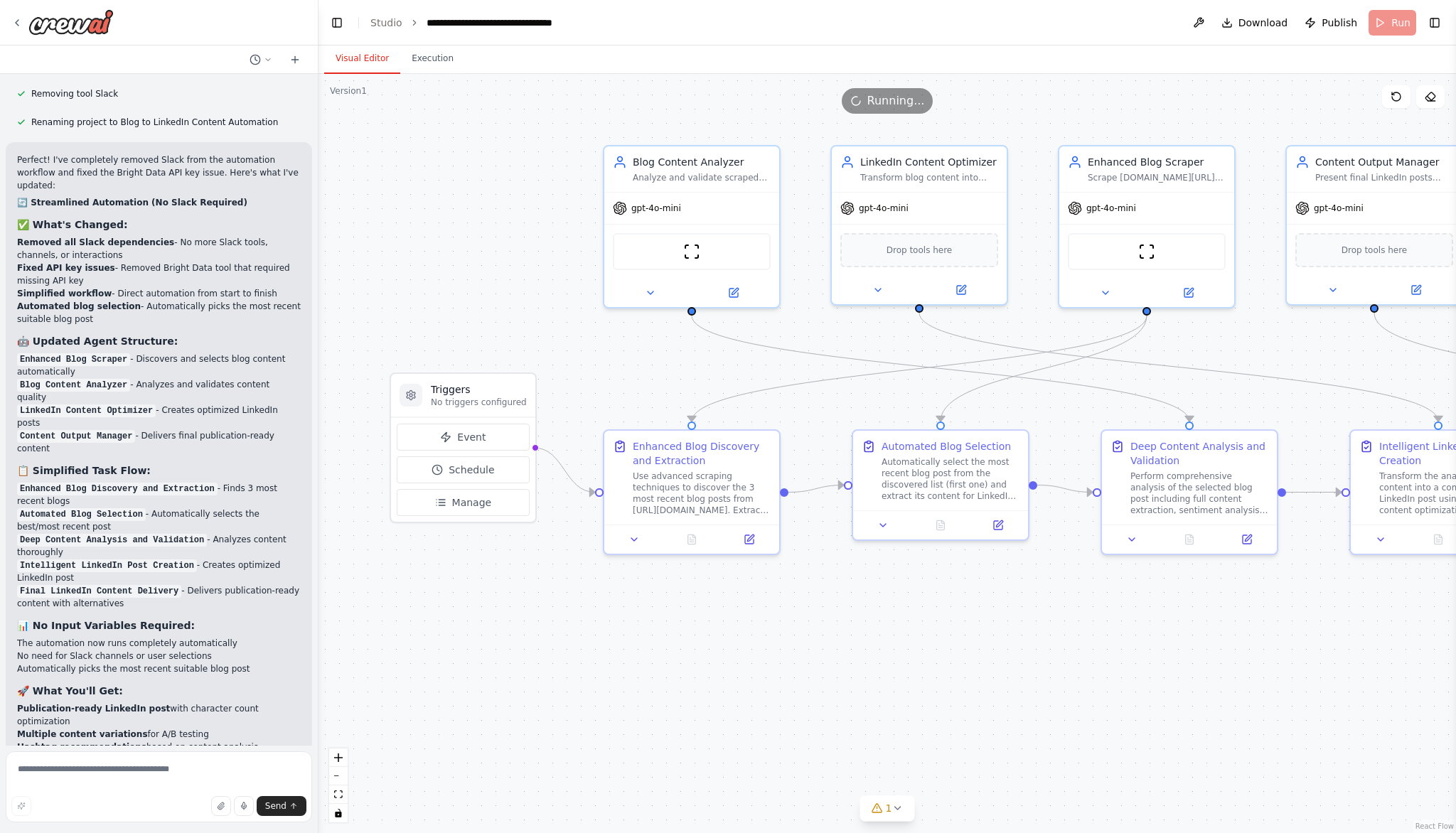
click at [370, 62] on button "Visual Editor" at bounding box center [362, 59] width 76 height 30
